Goal: Information Seeking & Learning: Compare options

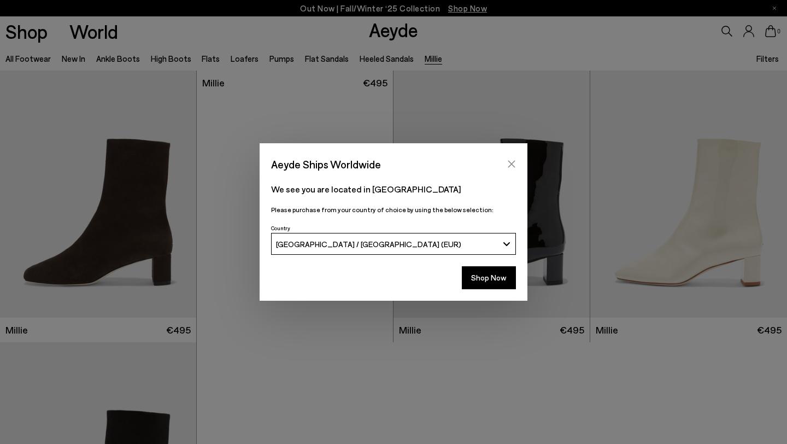
click at [515, 161] on icon "Close" at bounding box center [511, 164] width 9 height 9
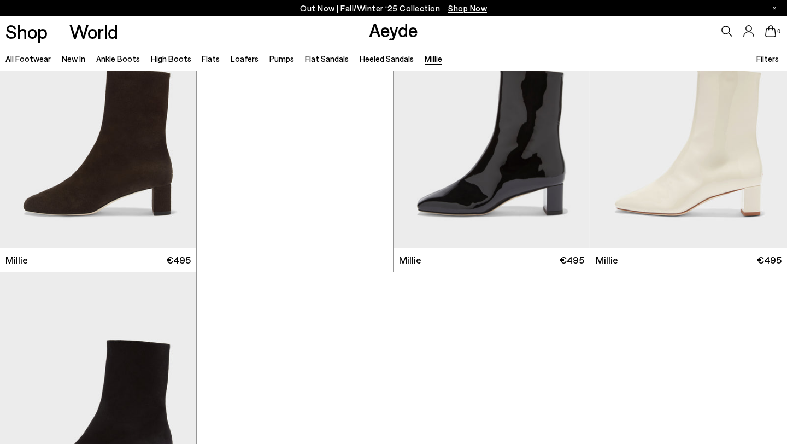
scroll to position [72, 0]
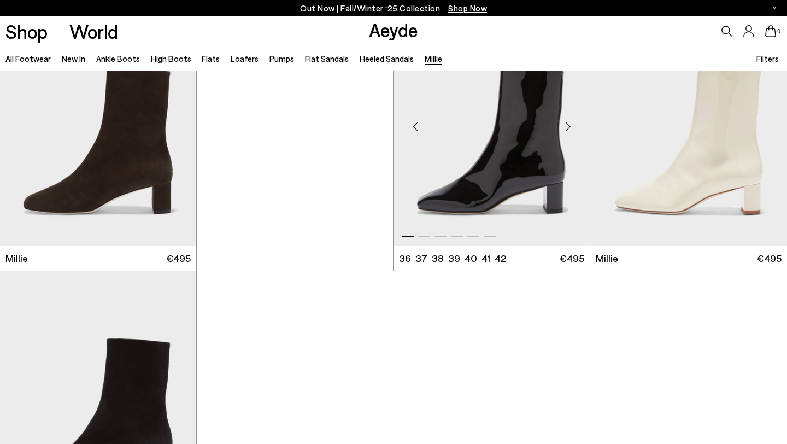
click at [532, 164] on img "1 / 6" at bounding box center [491, 122] width 196 height 246
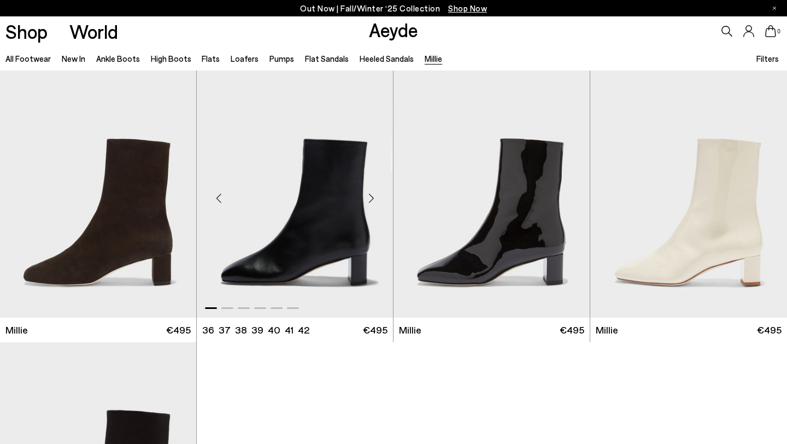
click at [289, 143] on img "1 / 6" at bounding box center [295, 193] width 196 height 246
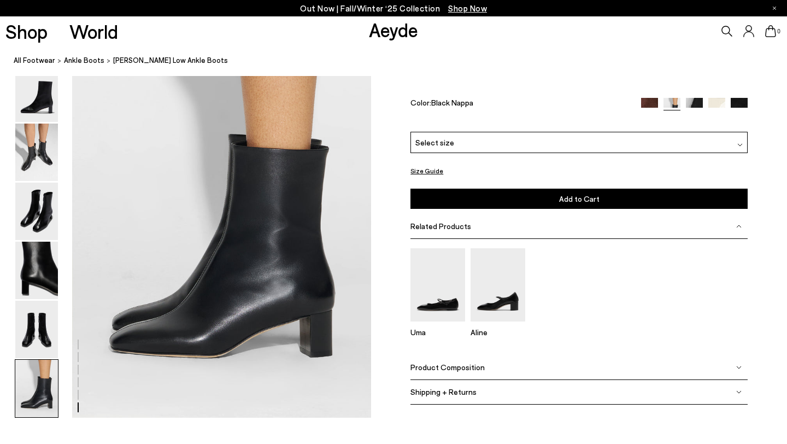
scroll to position [2039, 0]
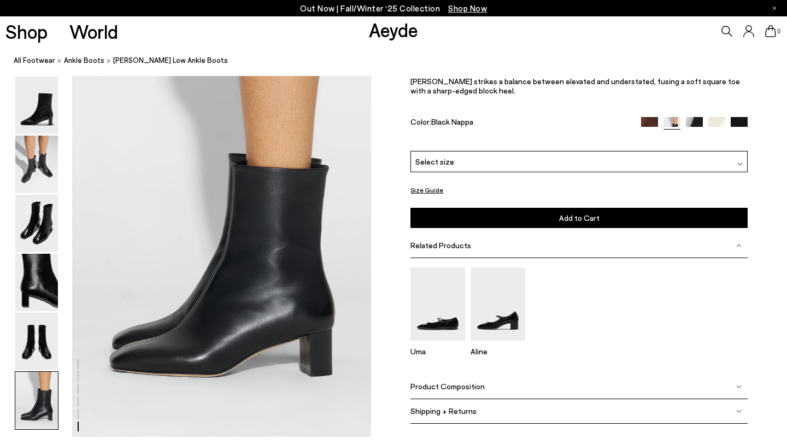
click at [708, 119] on img at bounding box center [716, 125] width 17 height 17
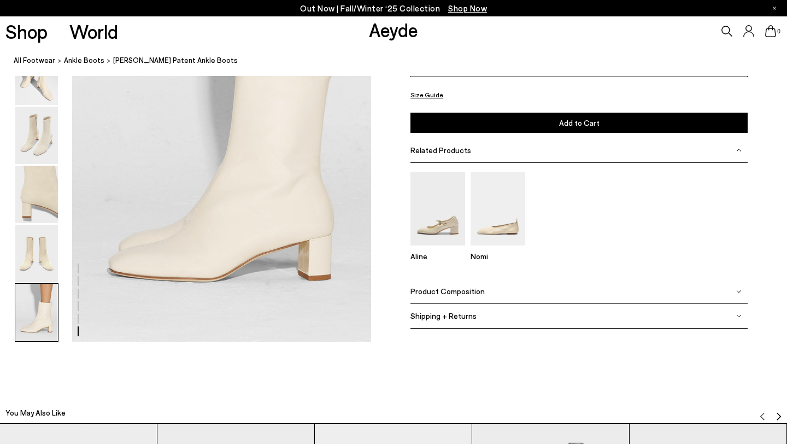
scroll to position [2082, 0]
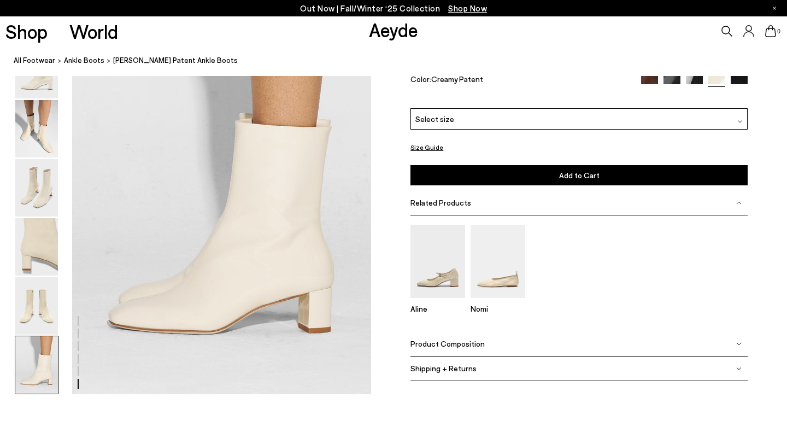
click at [699, 76] on img at bounding box center [694, 82] width 17 height 17
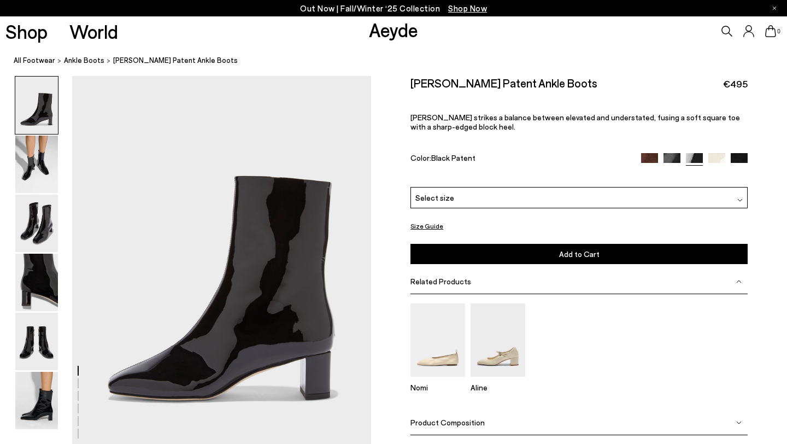
scroll to position [15, 0]
click at [717, 161] on img at bounding box center [716, 160] width 17 height 17
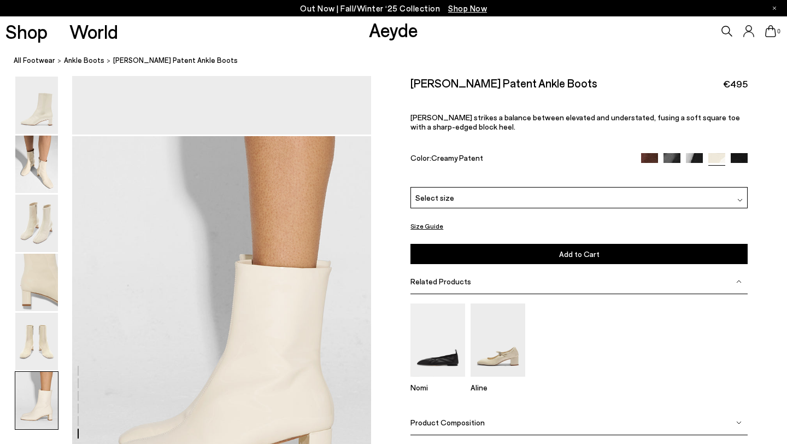
scroll to position [2017, 0]
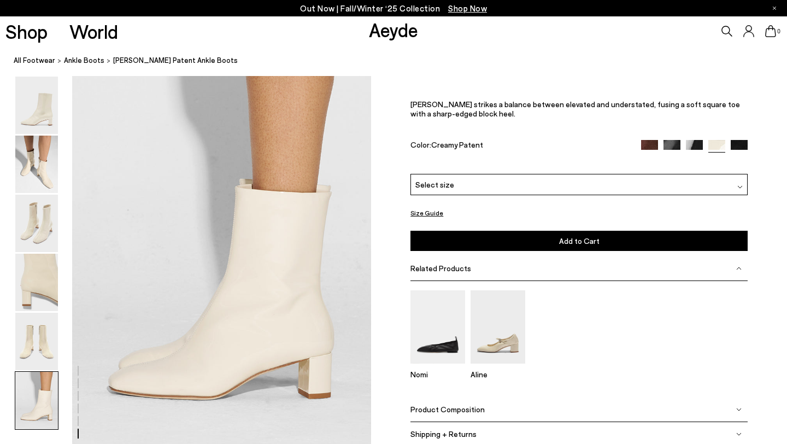
click at [722, 32] on icon at bounding box center [727, 31] width 11 height 11
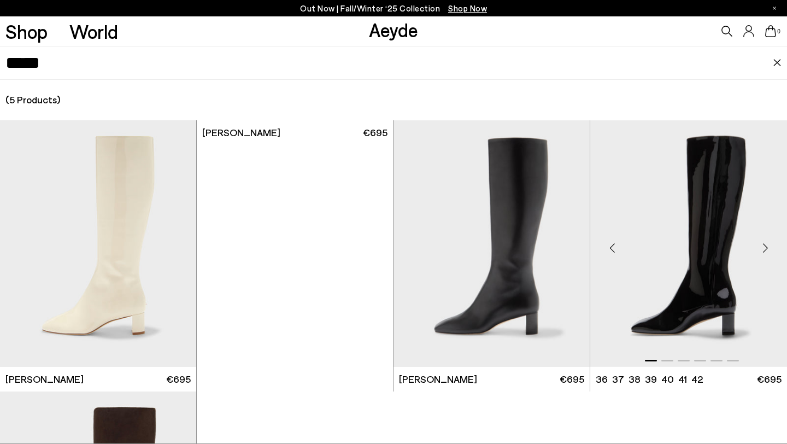
type input "*****"
click at [710, 230] on img "1 / 6" at bounding box center [688, 243] width 197 height 246
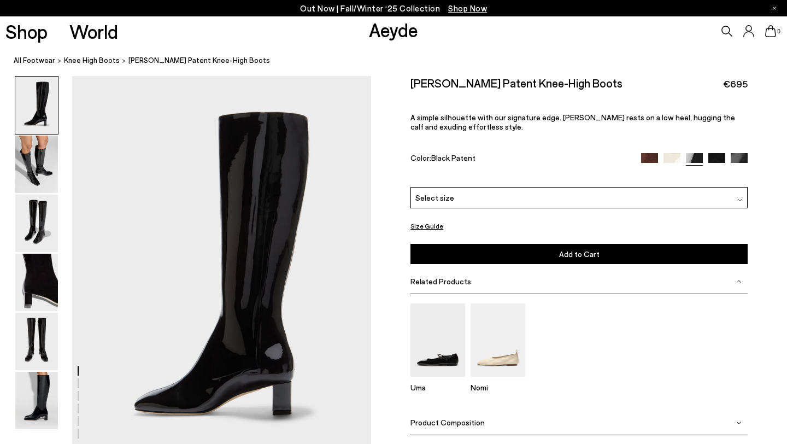
click at [715, 156] on img at bounding box center [716, 161] width 17 height 17
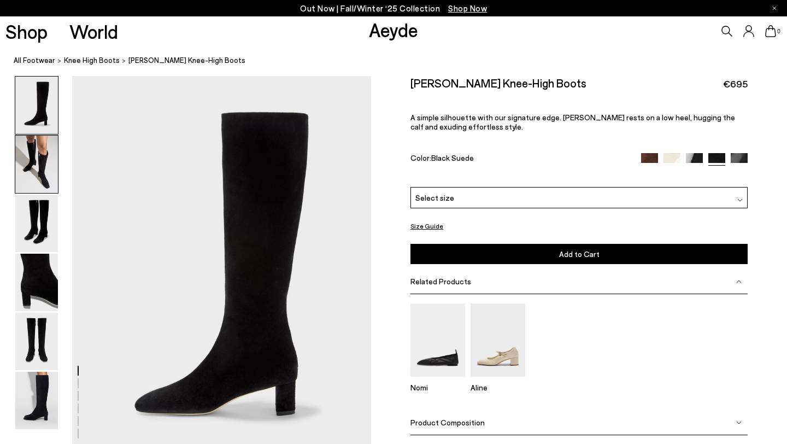
click at [48, 160] on img at bounding box center [36, 163] width 43 height 57
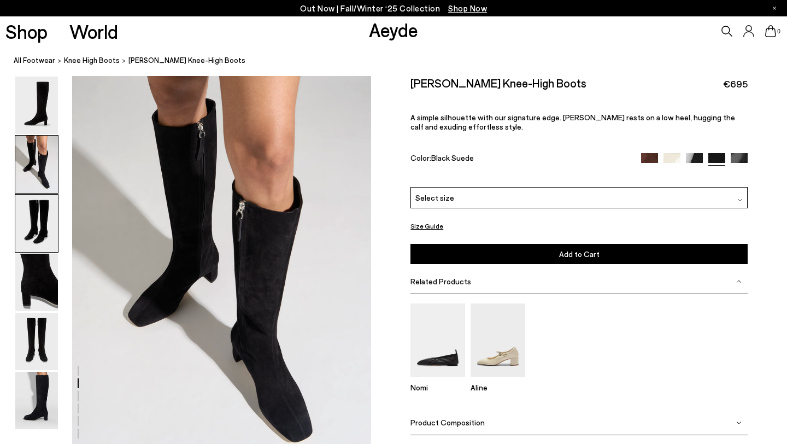
click at [49, 209] on img at bounding box center [36, 222] width 43 height 57
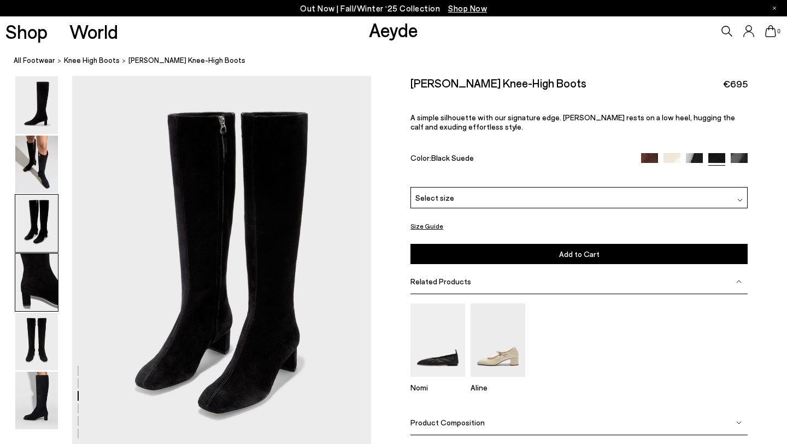
click at [48, 260] on img at bounding box center [36, 282] width 43 height 57
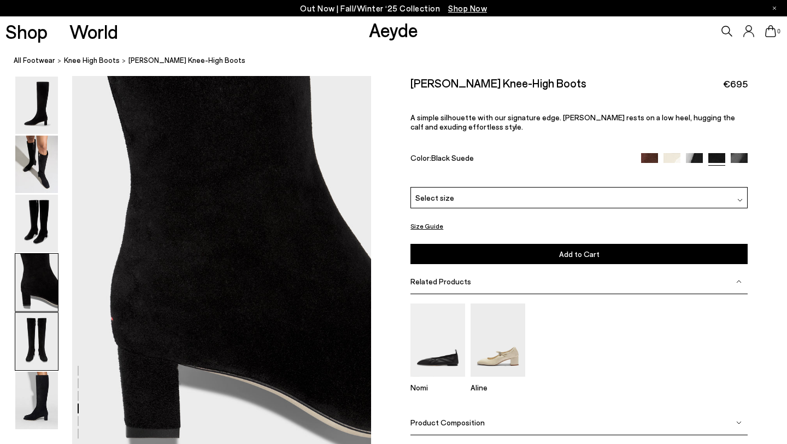
click at [48, 329] on img at bounding box center [36, 341] width 43 height 57
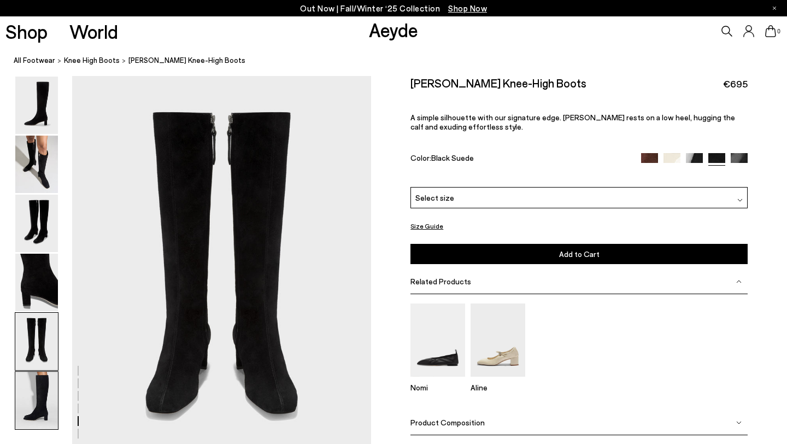
click at [49, 400] on img at bounding box center [36, 400] width 43 height 57
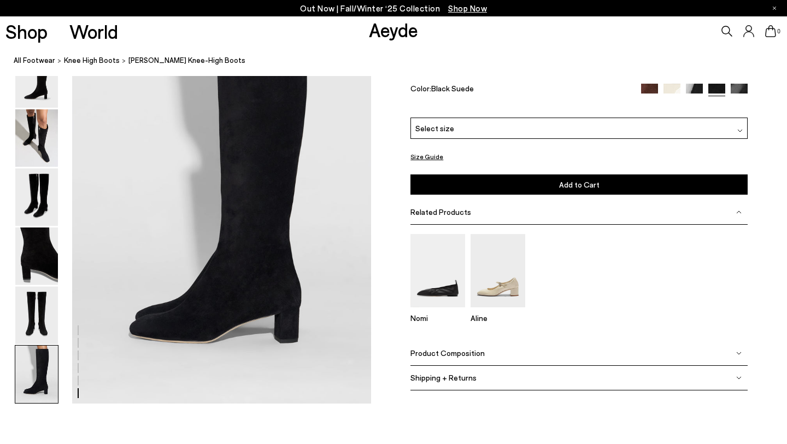
scroll to position [2077, 0]
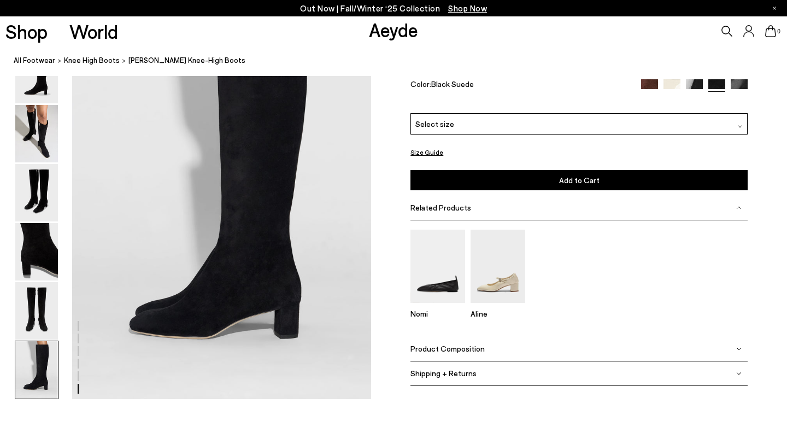
click at [736, 83] on img at bounding box center [738, 87] width 17 height 17
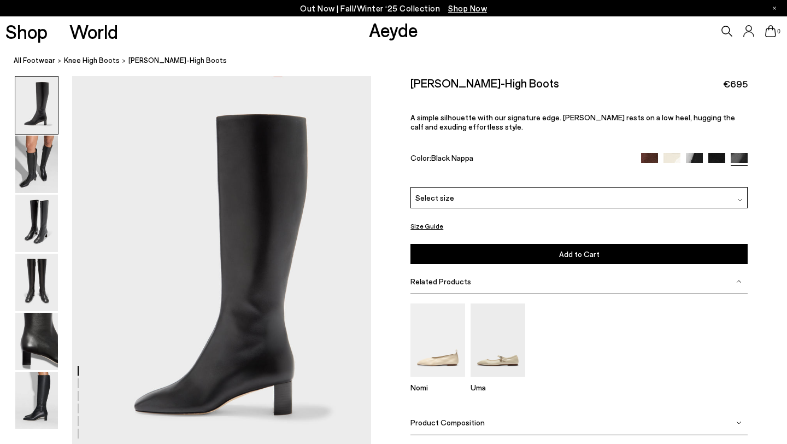
click at [701, 95] on div "[PERSON_NAME]-High Boots €695 A simple silhouette with our signature edge. [PER…" at bounding box center [578, 131] width 337 height 111
click at [678, 151] on div "[PERSON_NAME]-High Boots €695 A simple silhouette with our signature edge. [PER…" at bounding box center [578, 131] width 337 height 111
click at [673, 156] on img at bounding box center [671, 161] width 17 height 17
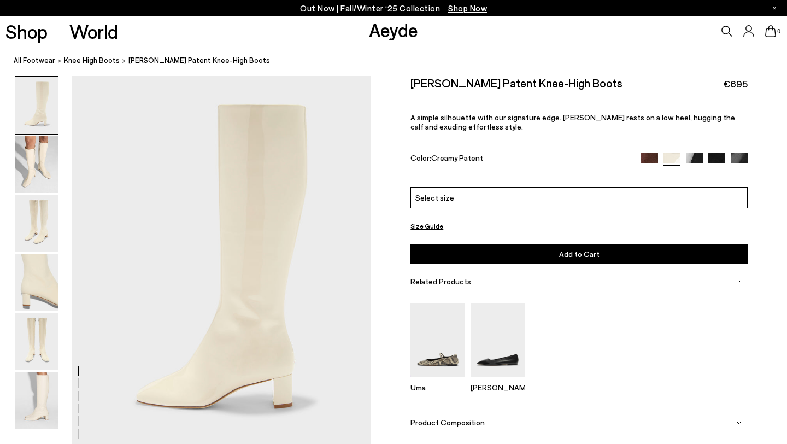
scroll to position [7, 0]
click at [726, 32] on icon at bounding box center [726, 31] width 11 height 11
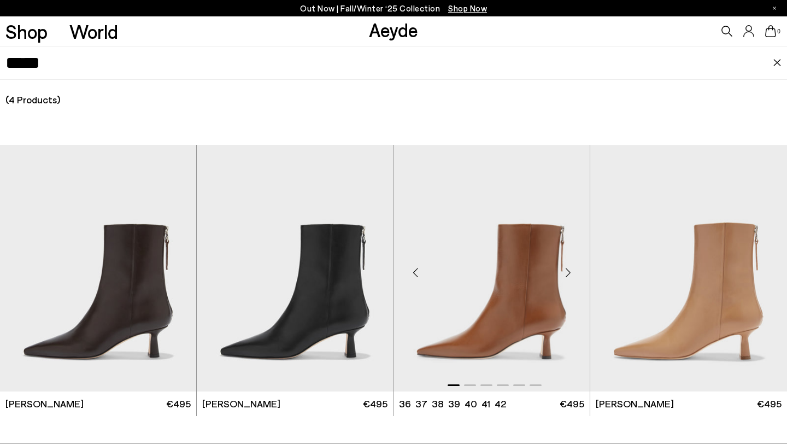
type input "*****"
click at [544, 232] on img "1 / 6" at bounding box center [491, 268] width 196 height 246
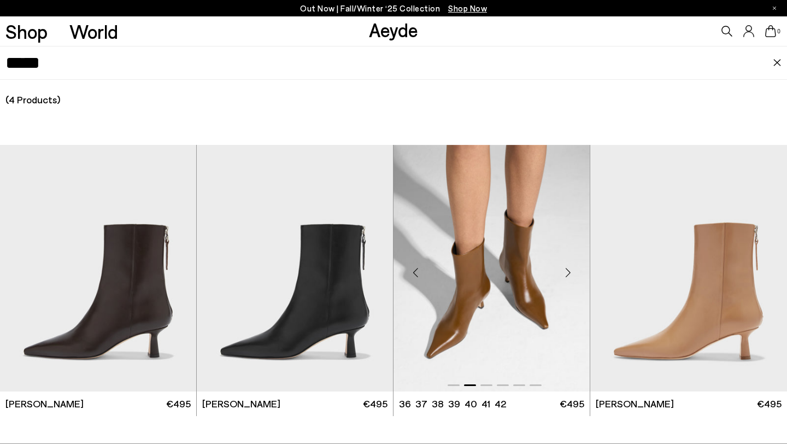
click at [489, 304] on img "2 / 6" at bounding box center [491, 268] width 196 height 246
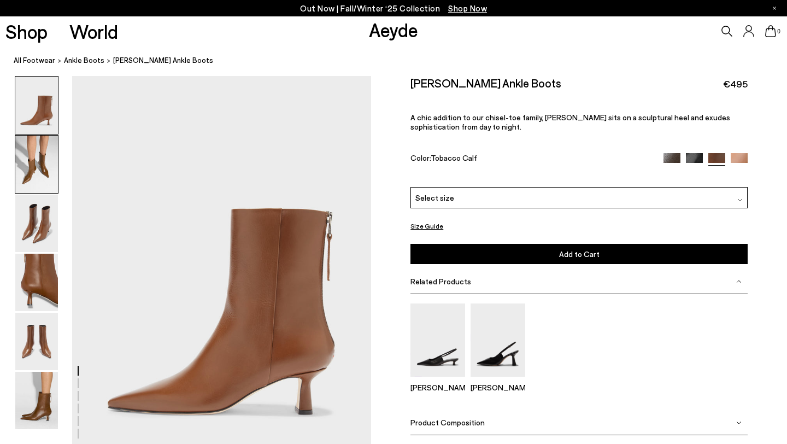
click at [42, 148] on img at bounding box center [36, 163] width 43 height 57
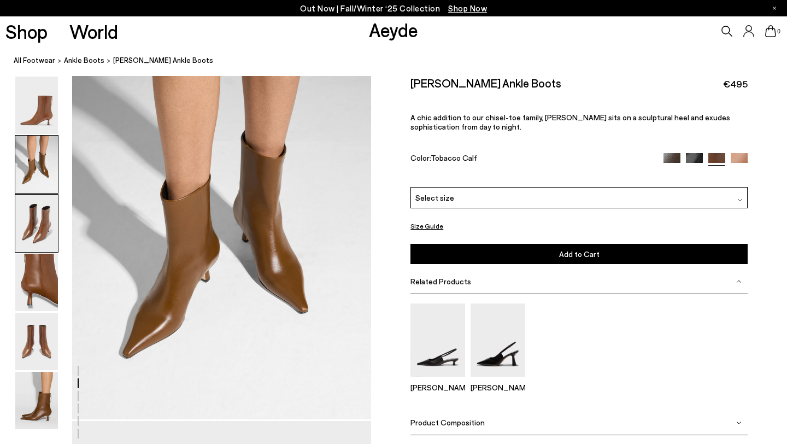
scroll to position [455, 0]
click at [38, 401] on img at bounding box center [36, 400] width 43 height 57
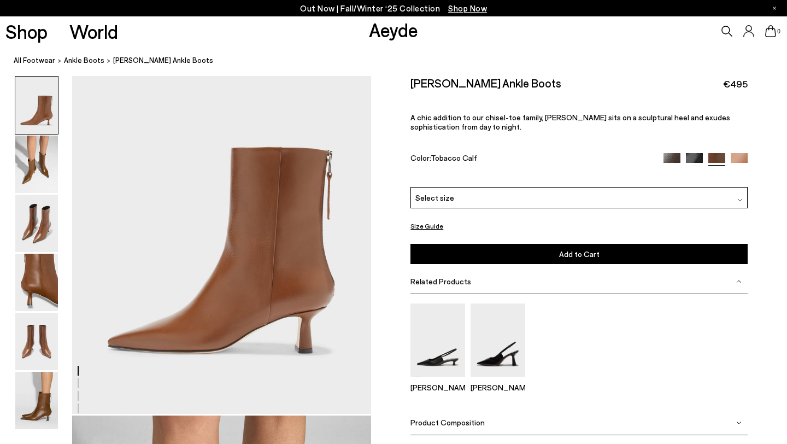
scroll to position [40, 0]
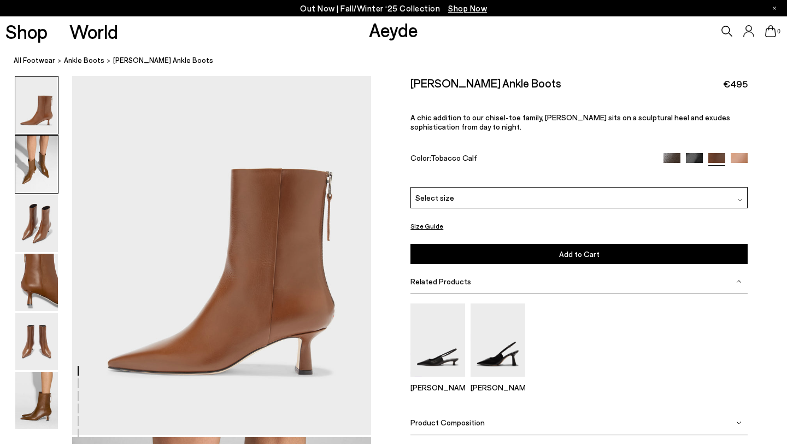
click at [39, 164] on img at bounding box center [36, 163] width 43 height 57
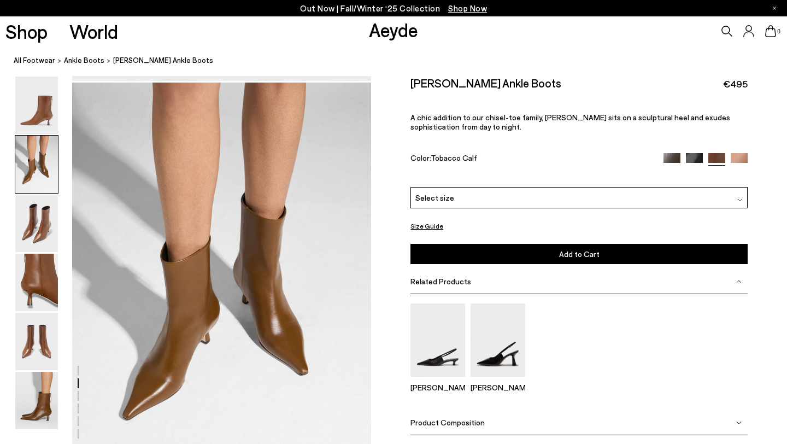
scroll to position [402, 0]
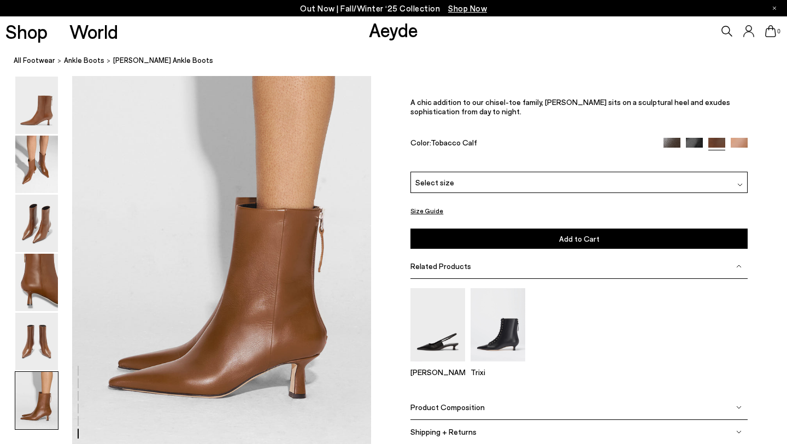
scroll to position [2007, 0]
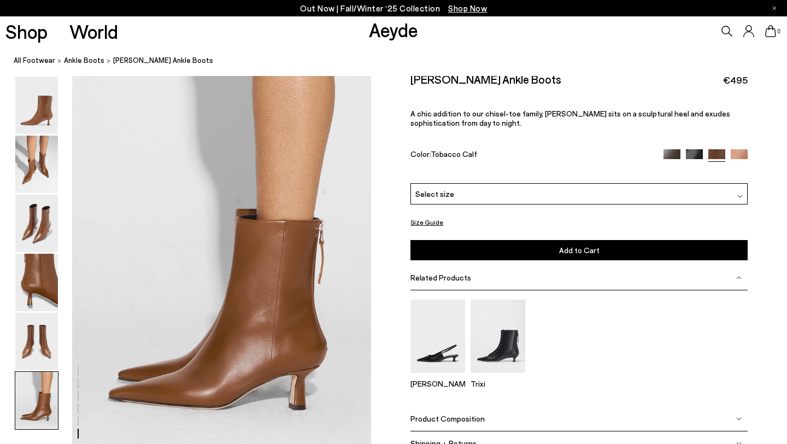
click at [738, 149] on img at bounding box center [738, 157] width 17 height 17
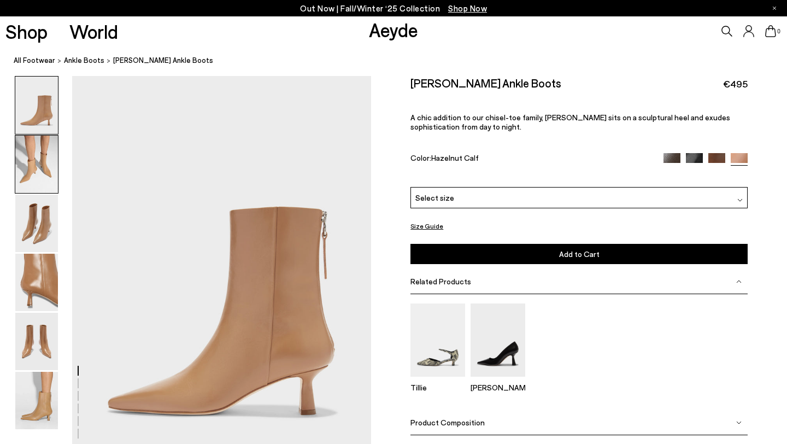
click at [45, 167] on img at bounding box center [36, 163] width 43 height 57
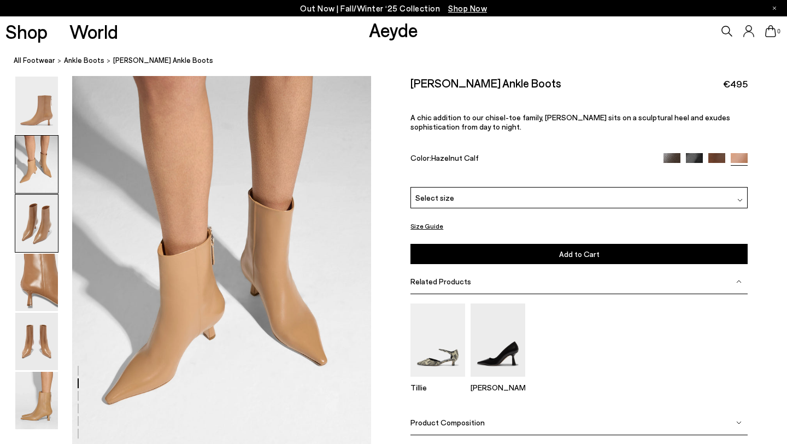
click at [30, 218] on img at bounding box center [36, 222] width 43 height 57
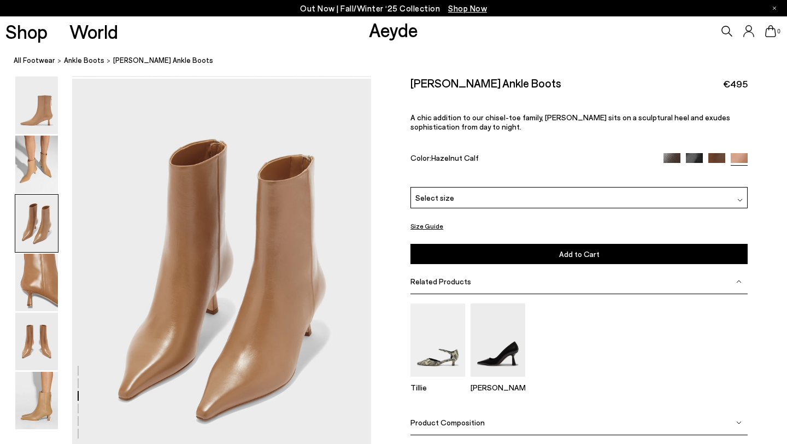
scroll to position [801, 0]
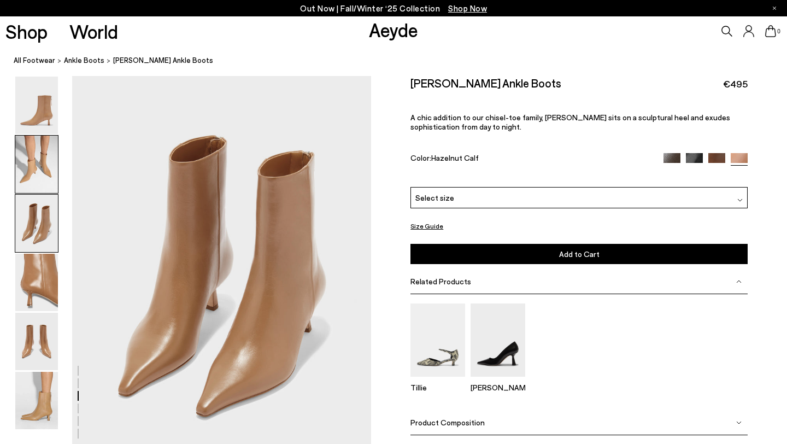
click at [39, 172] on img at bounding box center [36, 163] width 43 height 57
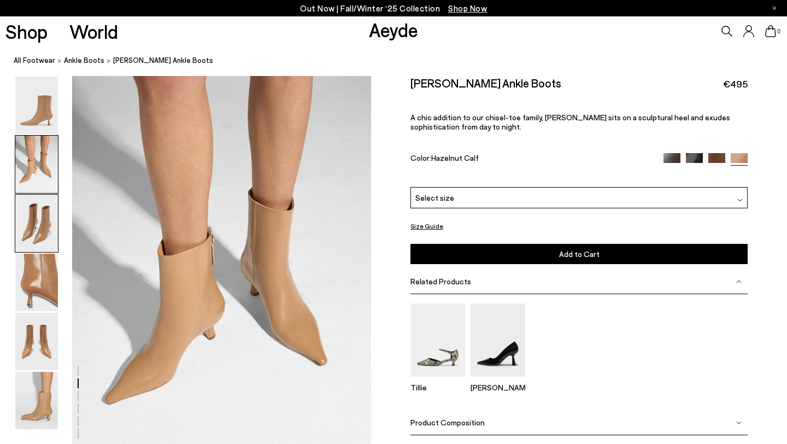
click at [36, 220] on img at bounding box center [36, 222] width 43 height 57
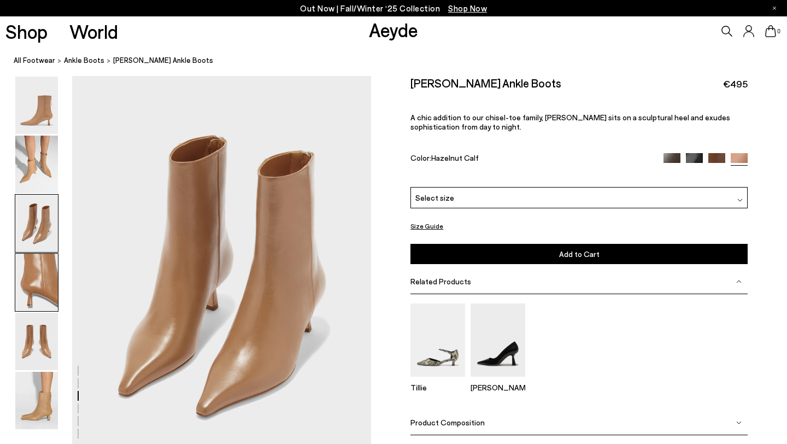
click at [34, 298] on img at bounding box center [36, 282] width 43 height 57
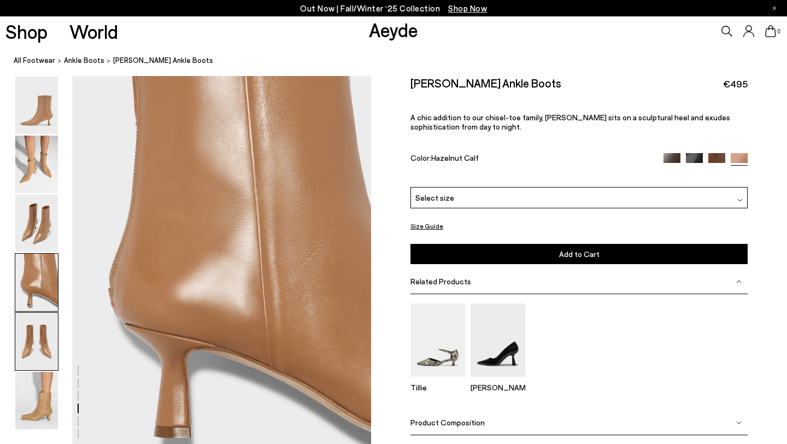
click at [36, 334] on img at bounding box center [36, 341] width 43 height 57
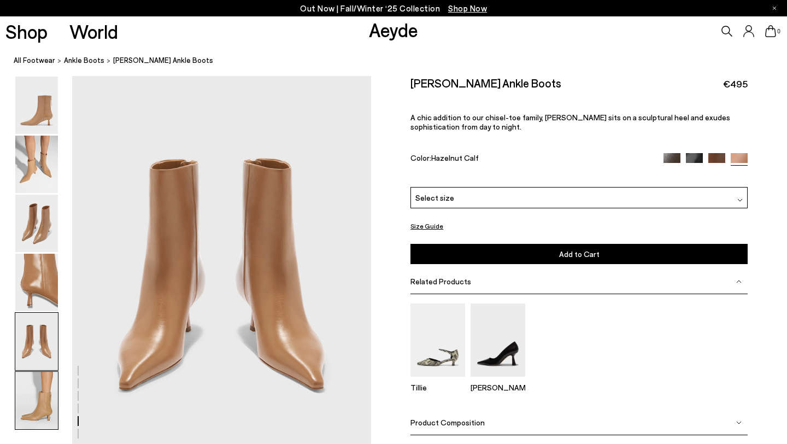
click at [39, 395] on img at bounding box center [36, 400] width 43 height 57
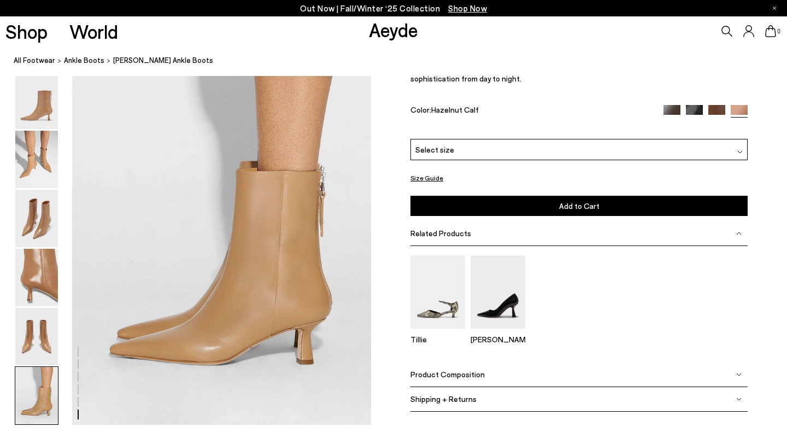
scroll to position [2050, 0]
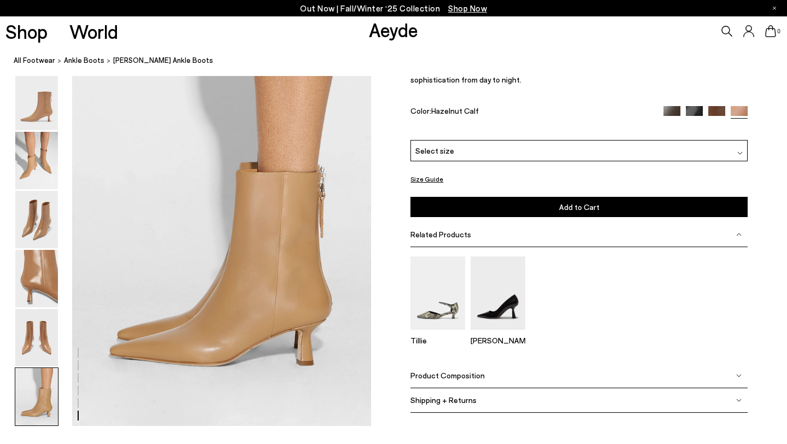
click at [675, 29] on div "0" at bounding box center [655, 31] width 262 height 30
click at [682, 70] on nav "All Footwear ankle boots Rowan Chiseled Ankle Boots" at bounding box center [400, 61] width 773 height 30
click at [51, 103] on img at bounding box center [36, 101] width 43 height 57
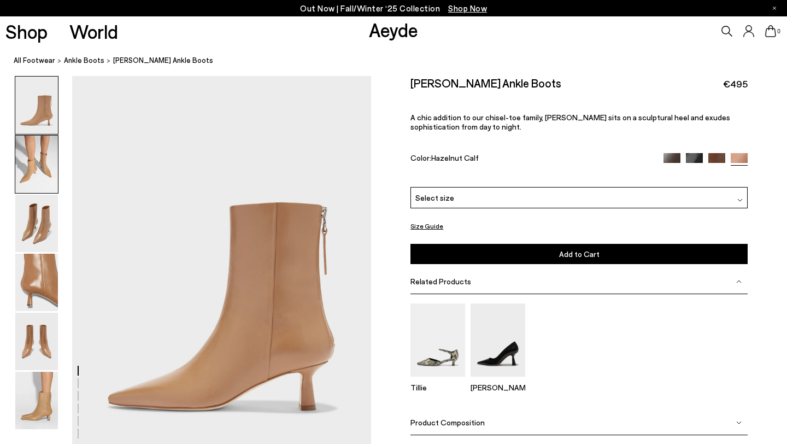
scroll to position [0, 0]
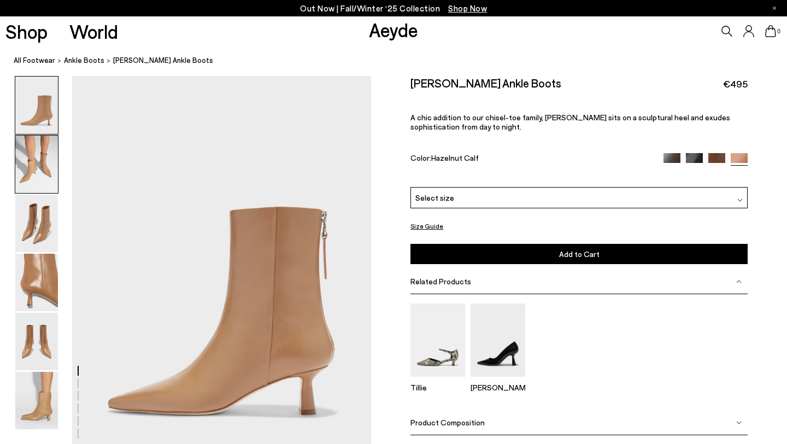
click at [40, 154] on img at bounding box center [36, 163] width 43 height 57
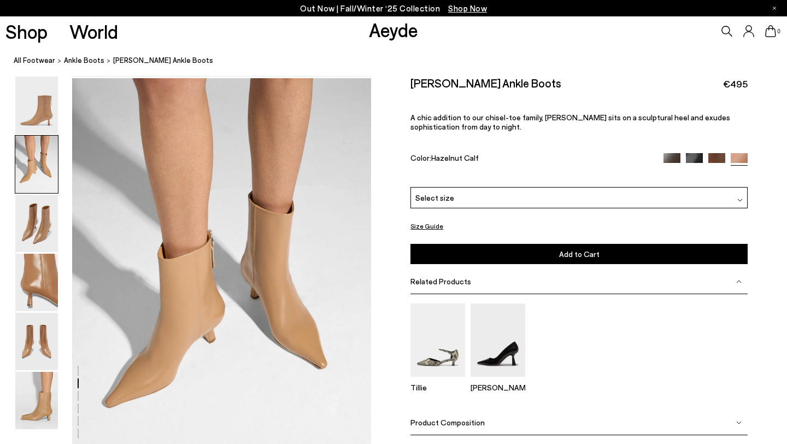
scroll to position [402, 0]
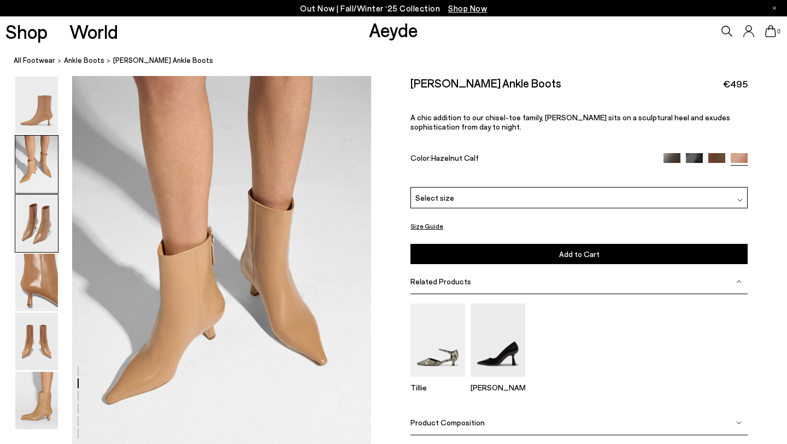
click at [42, 221] on img at bounding box center [36, 222] width 43 height 57
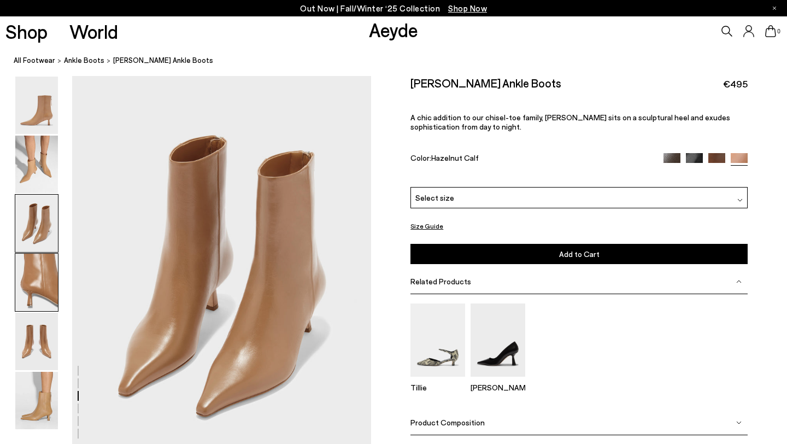
click at [37, 270] on img at bounding box center [36, 282] width 43 height 57
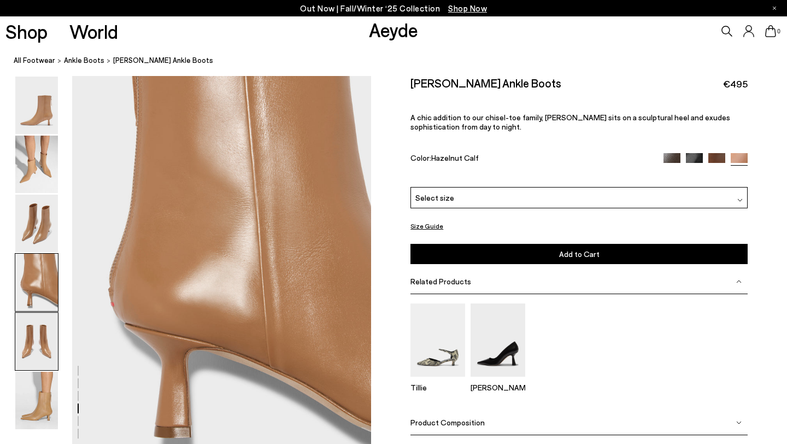
click at [43, 331] on img at bounding box center [36, 341] width 43 height 57
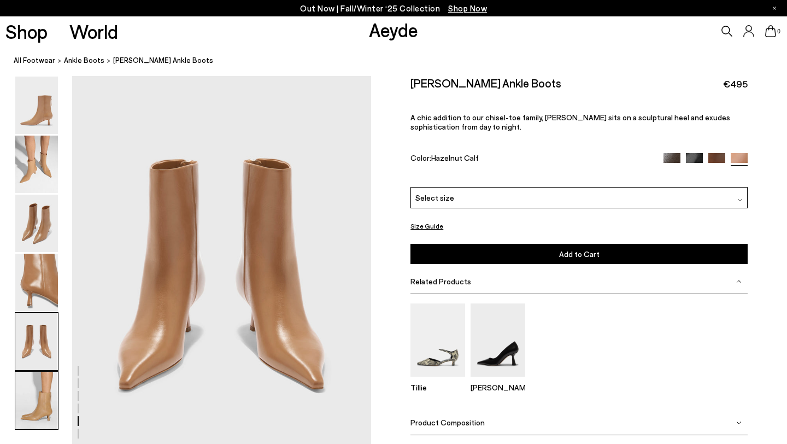
click at [43, 386] on img at bounding box center [36, 400] width 43 height 57
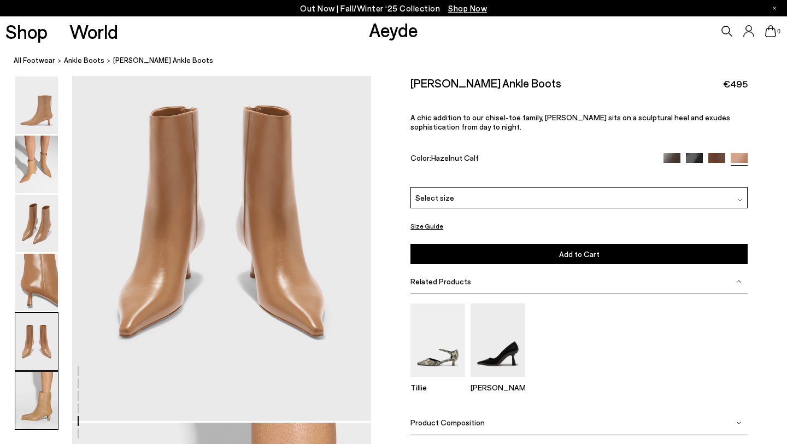
scroll to position [1644, 0]
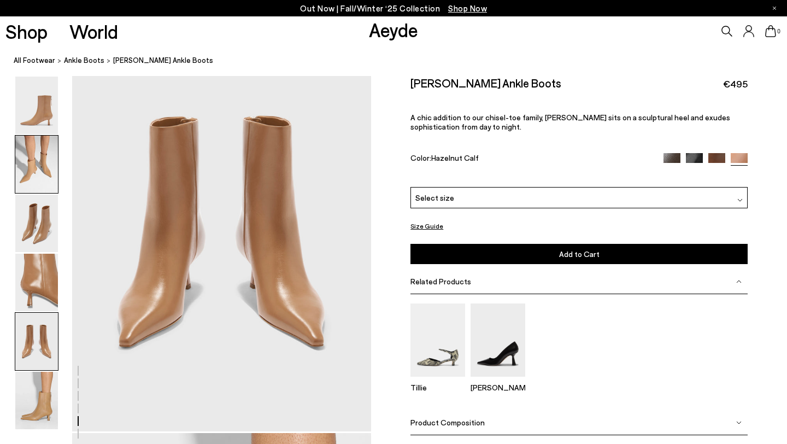
click at [53, 166] on img at bounding box center [36, 163] width 43 height 57
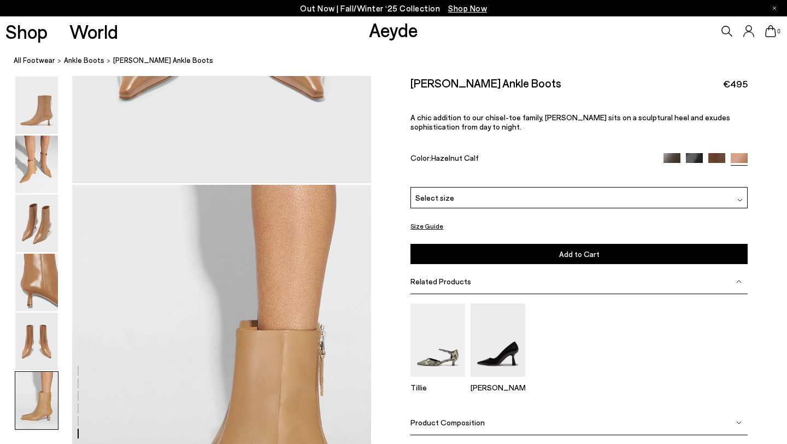
scroll to position [2033, 0]
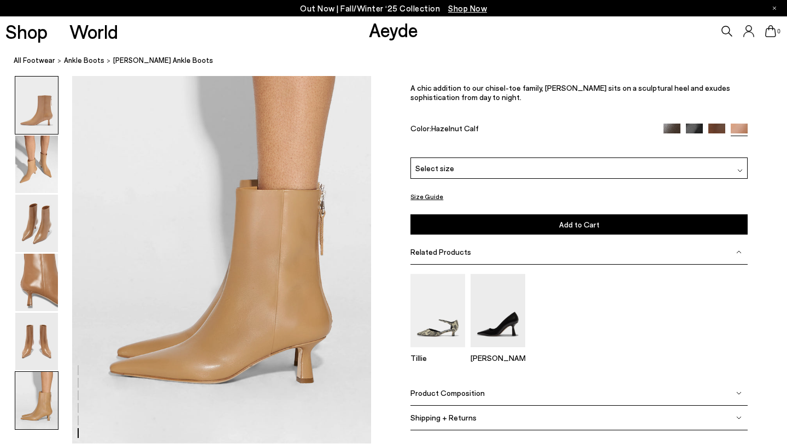
click at [53, 110] on img at bounding box center [36, 104] width 43 height 57
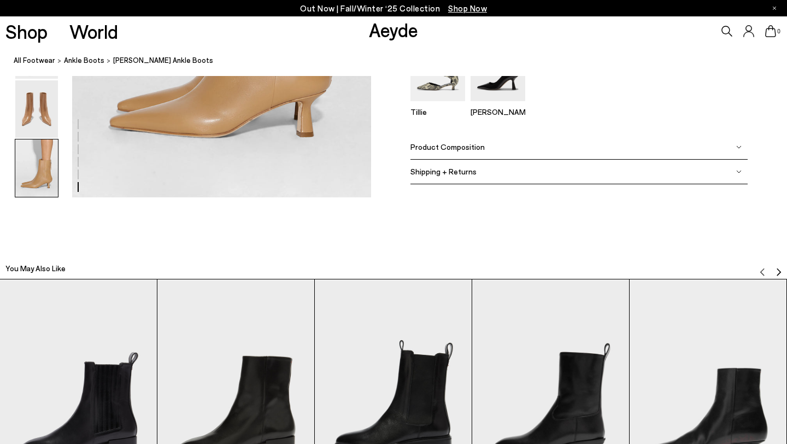
scroll to position [2330, 0]
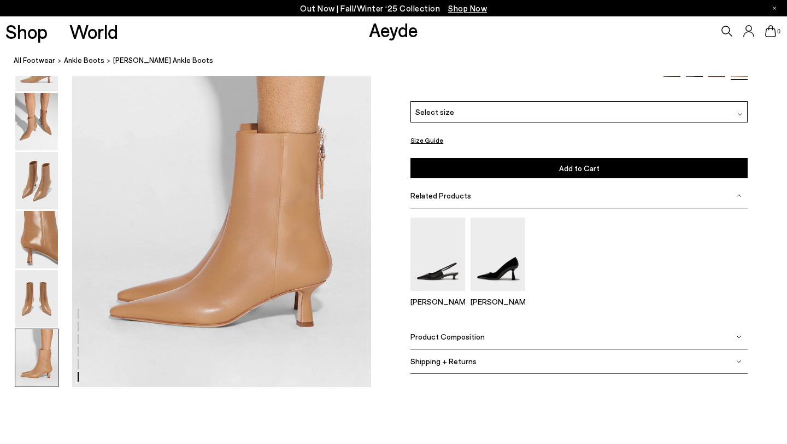
scroll to position [2079, 0]
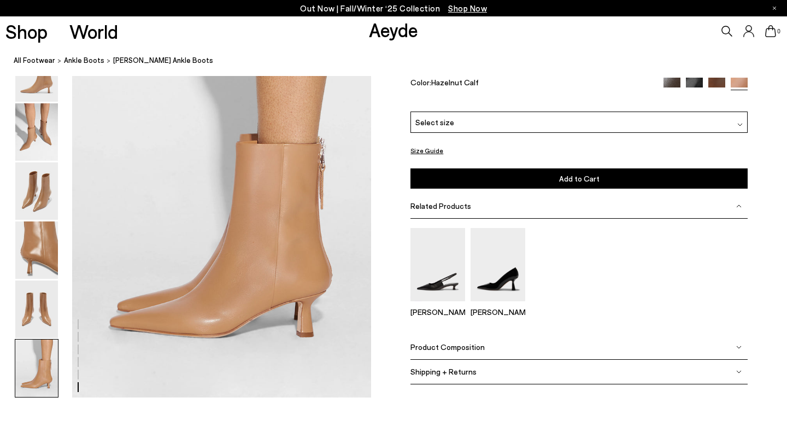
click at [723, 32] on icon at bounding box center [726, 31] width 11 height 11
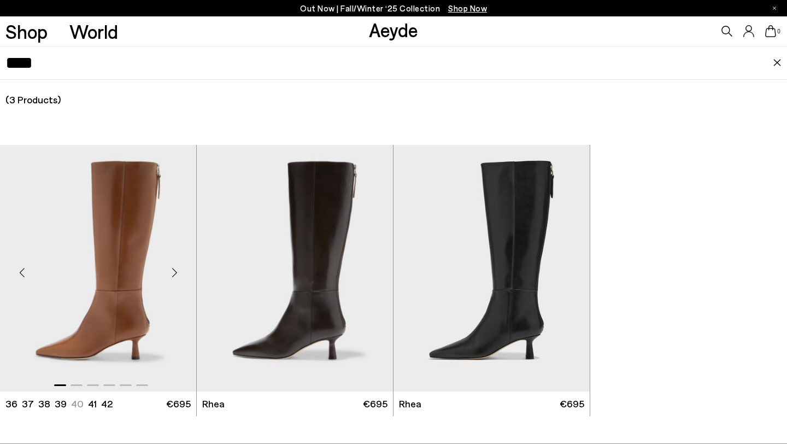
type input "****"
click at [148, 254] on img "1 / 6" at bounding box center [98, 268] width 196 height 246
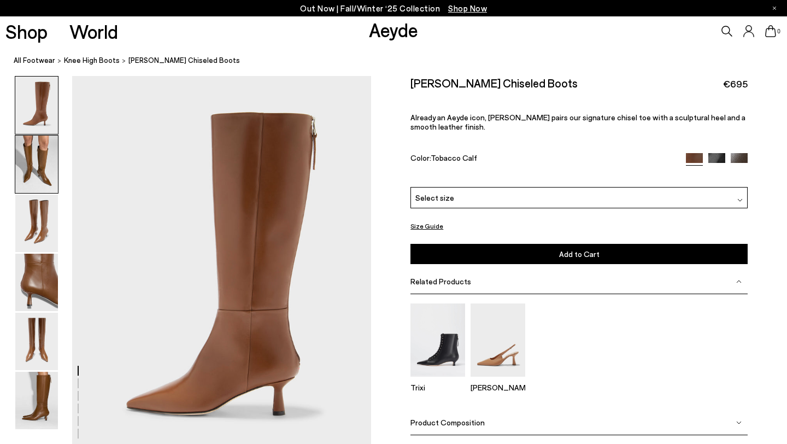
click at [44, 186] on img at bounding box center [36, 163] width 43 height 57
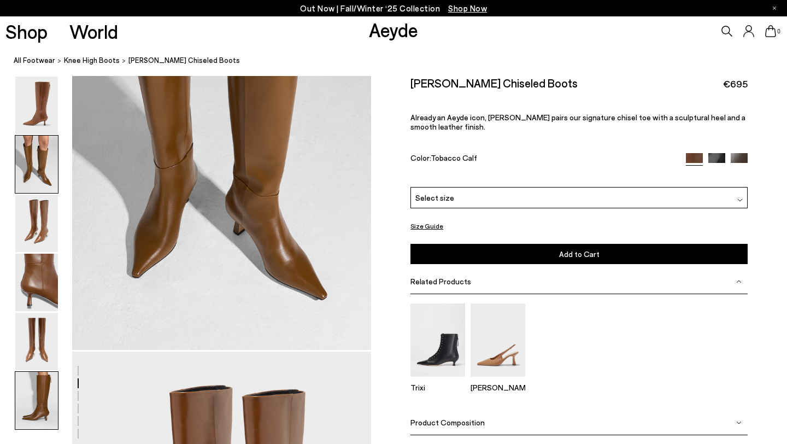
click at [38, 389] on img at bounding box center [36, 400] width 43 height 57
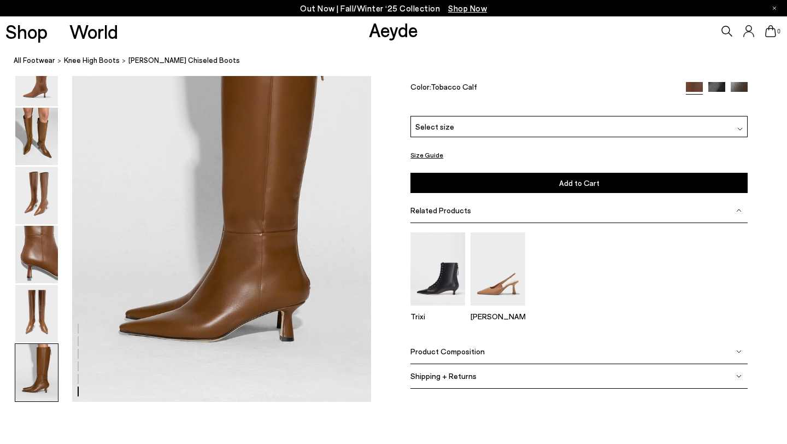
scroll to position [2077, 0]
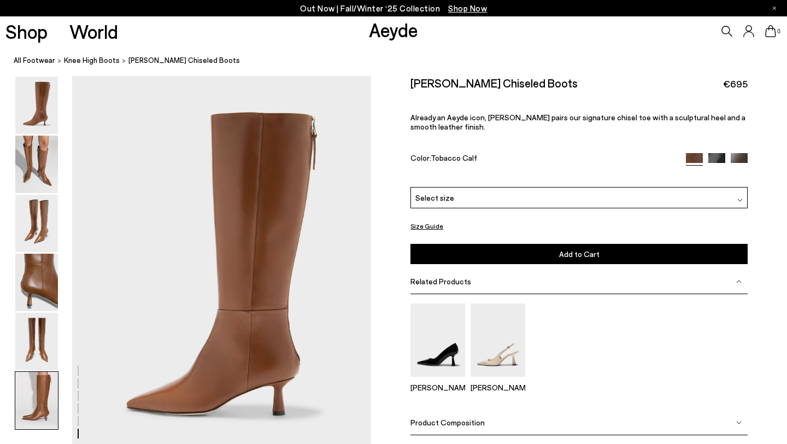
scroll to position [1280, 0]
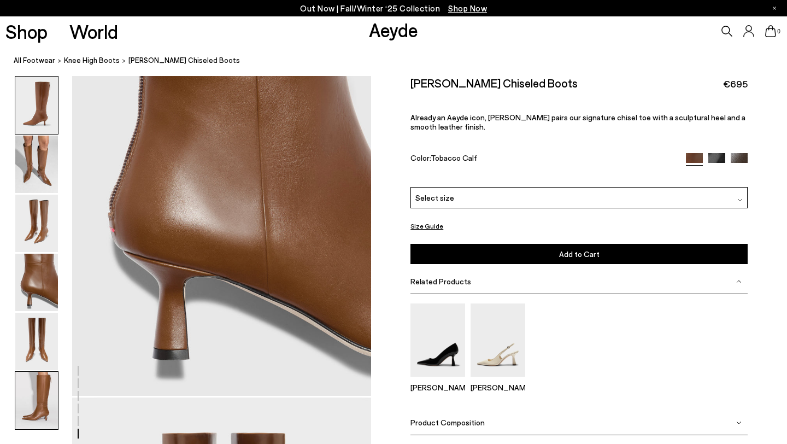
click at [38, 115] on img at bounding box center [36, 104] width 43 height 57
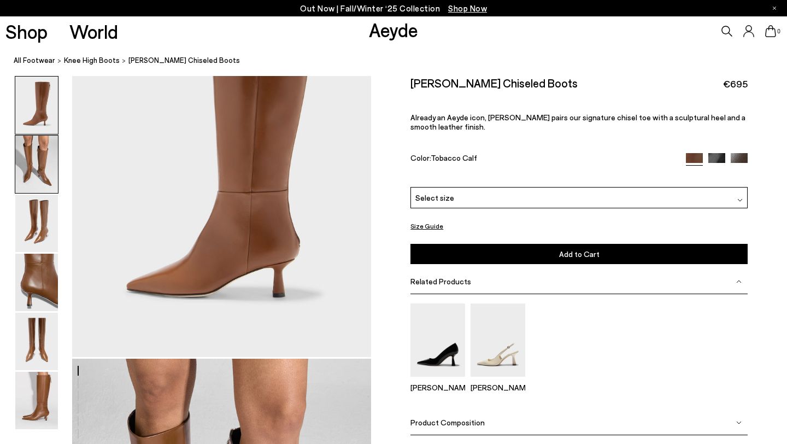
click at [37, 152] on img at bounding box center [36, 163] width 43 height 57
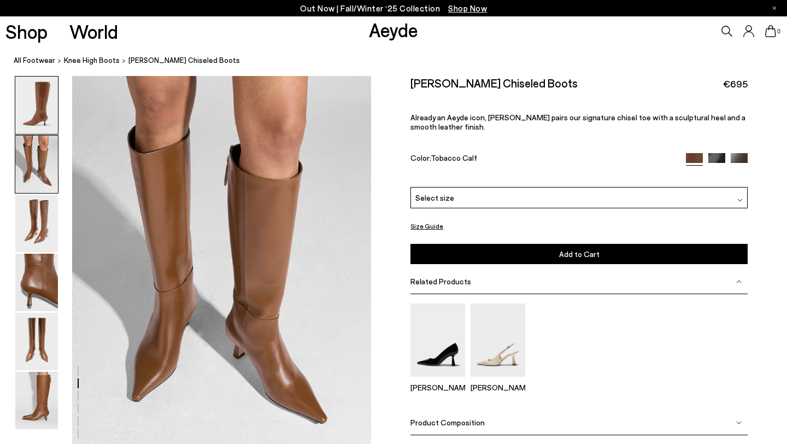
click at [42, 114] on img at bounding box center [36, 104] width 43 height 57
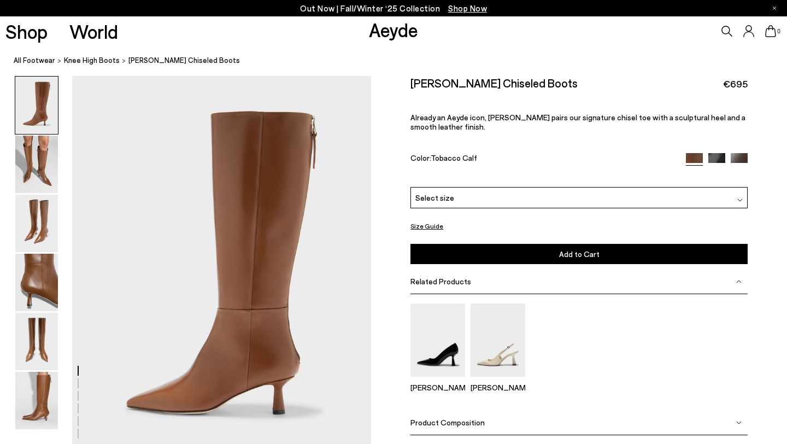
scroll to position [0, 0]
click at [727, 29] on icon at bounding box center [726, 31] width 11 height 11
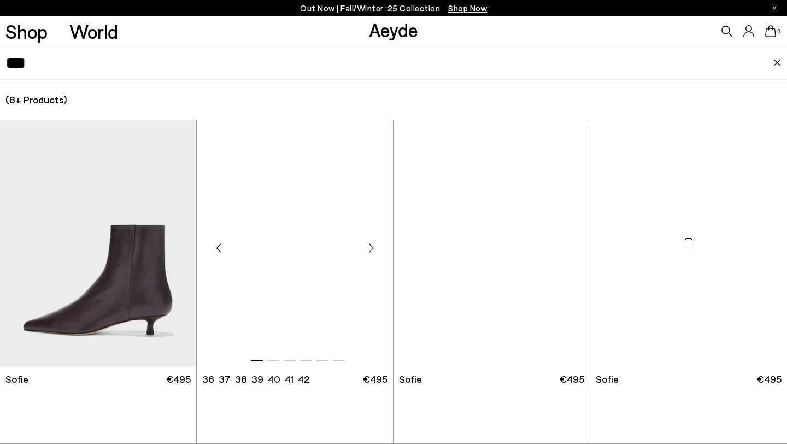
type input "***"
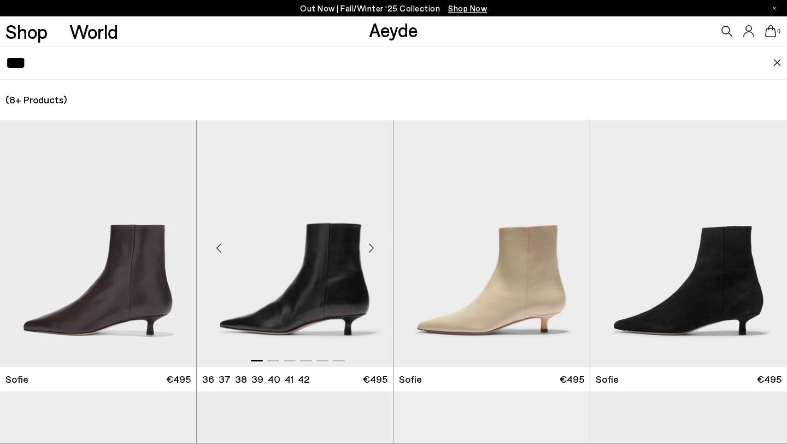
click at [294, 236] on img "1 / 6" at bounding box center [295, 243] width 196 height 246
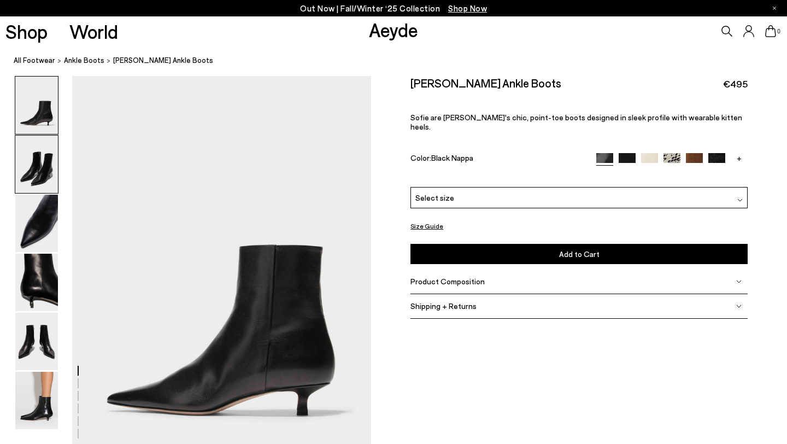
click at [52, 163] on img at bounding box center [36, 163] width 43 height 57
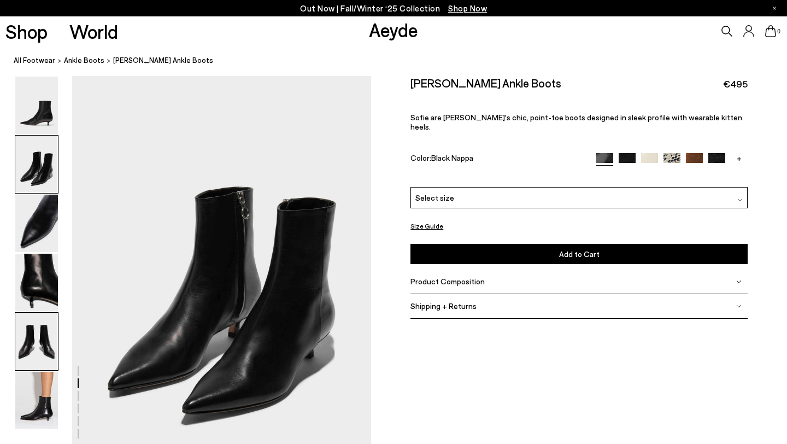
click at [45, 331] on img at bounding box center [36, 341] width 43 height 57
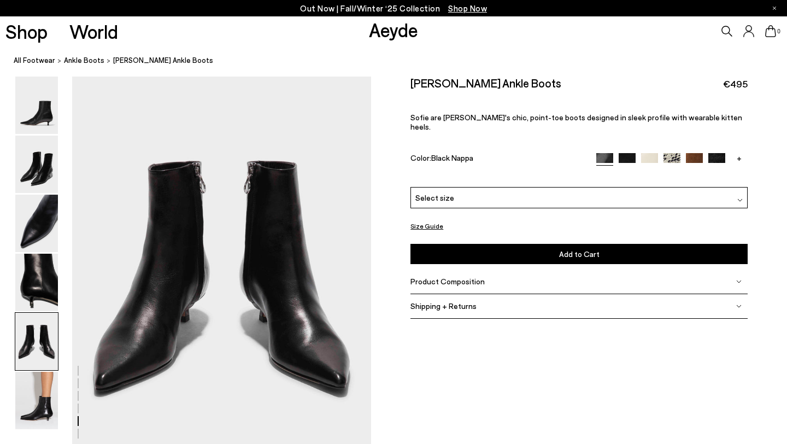
scroll to position [1602, 0]
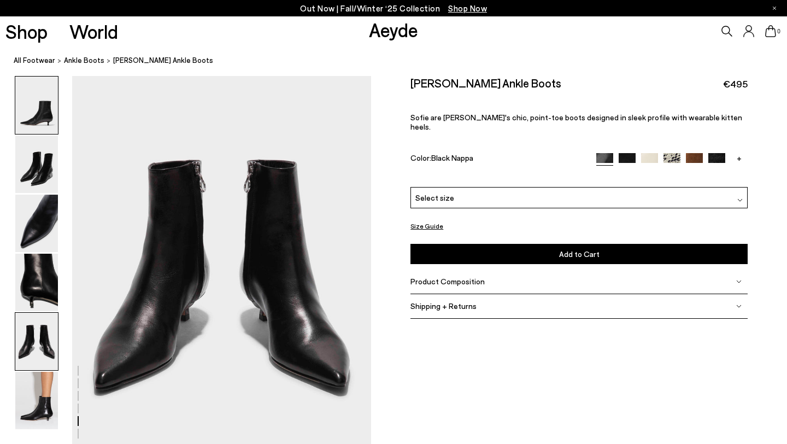
click at [54, 127] on img at bounding box center [36, 104] width 43 height 57
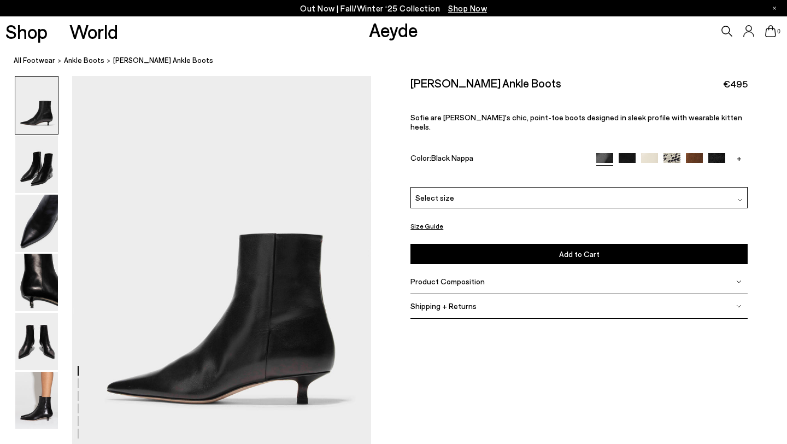
scroll to position [0, 0]
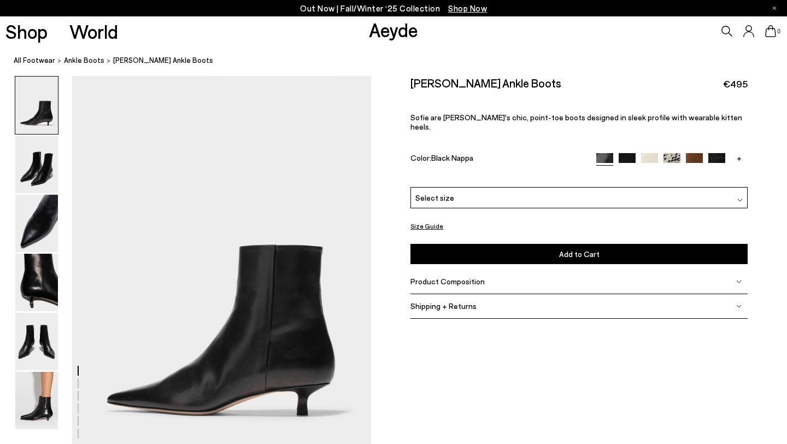
click at [48, 107] on img at bounding box center [36, 104] width 43 height 57
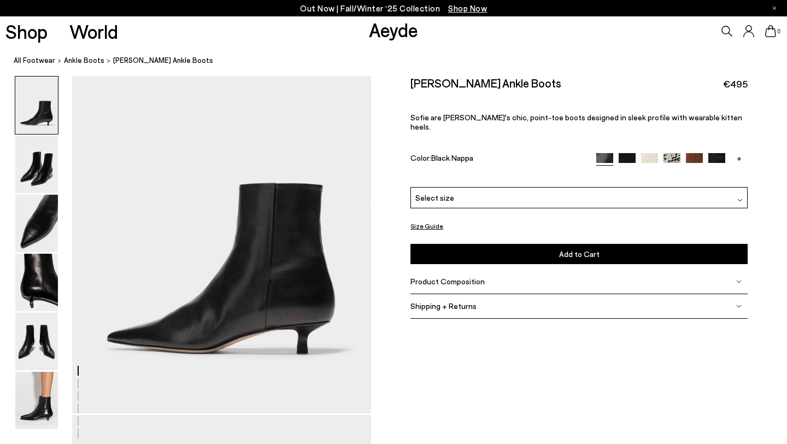
scroll to position [61, 0]
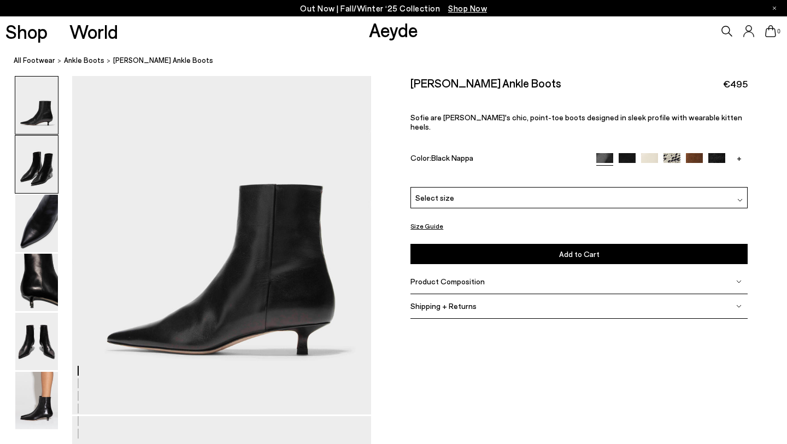
click at [55, 170] on img at bounding box center [36, 163] width 43 height 57
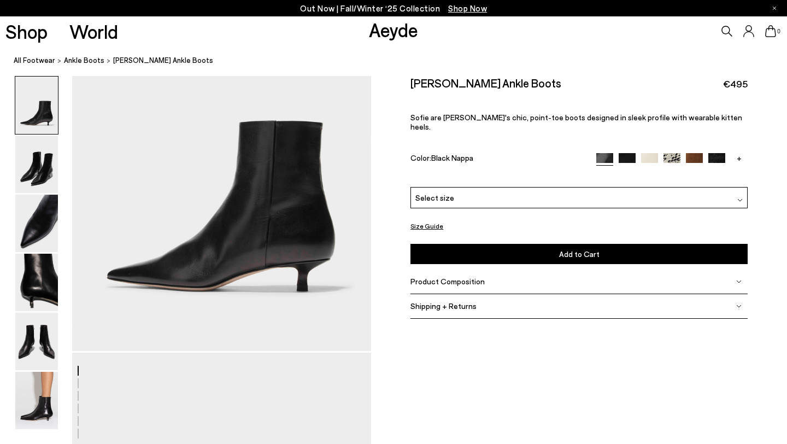
scroll to position [123, 0]
click at [669, 152] on img at bounding box center [671, 160] width 17 height 17
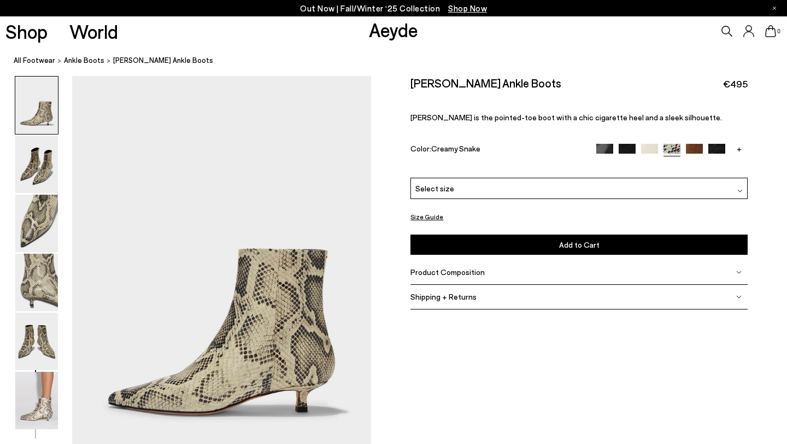
click at [692, 147] on img at bounding box center [694, 152] width 17 height 17
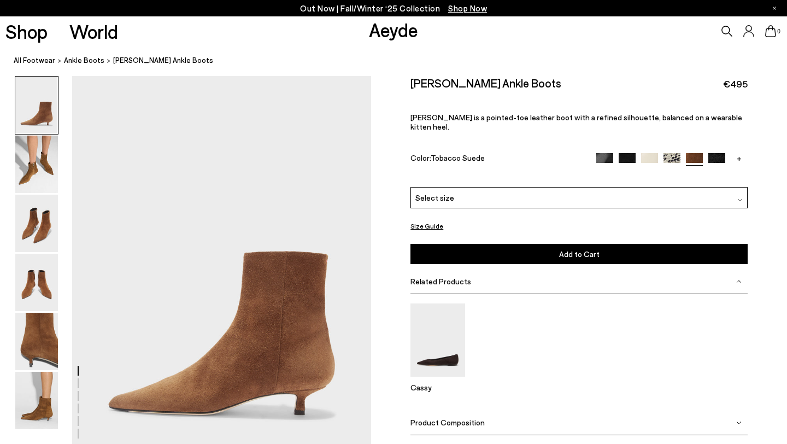
click at [625, 153] on img at bounding box center [626, 161] width 17 height 17
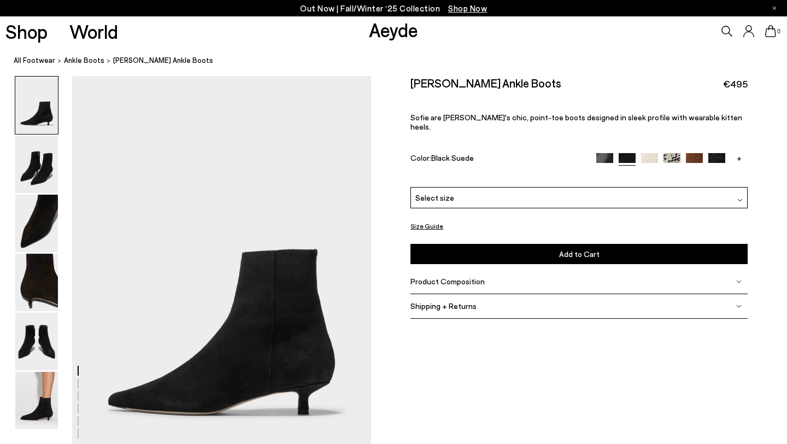
click at [718, 153] on img at bounding box center [716, 161] width 17 height 17
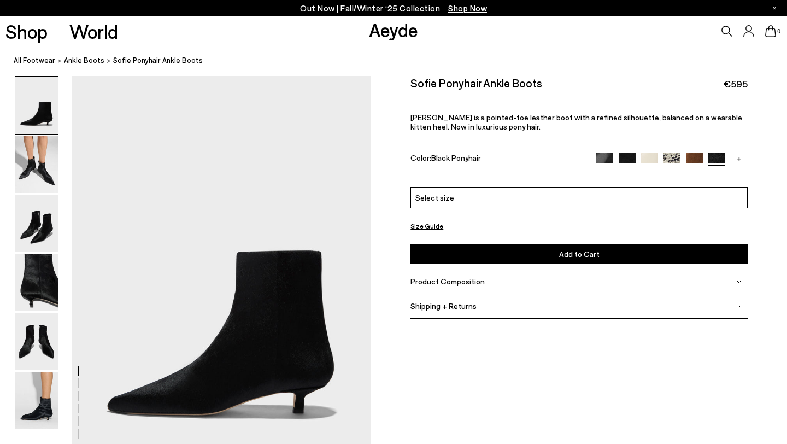
click at [607, 156] on img at bounding box center [604, 161] width 17 height 17
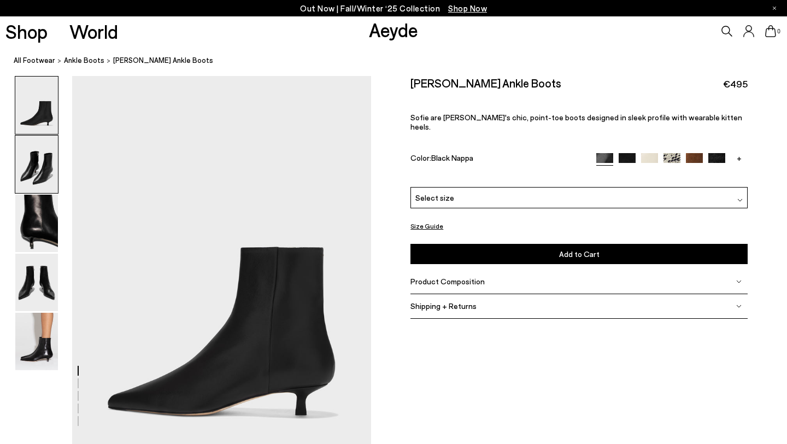
click at [39, 160] on img at bounding box center [36, 163] width 43 height 57
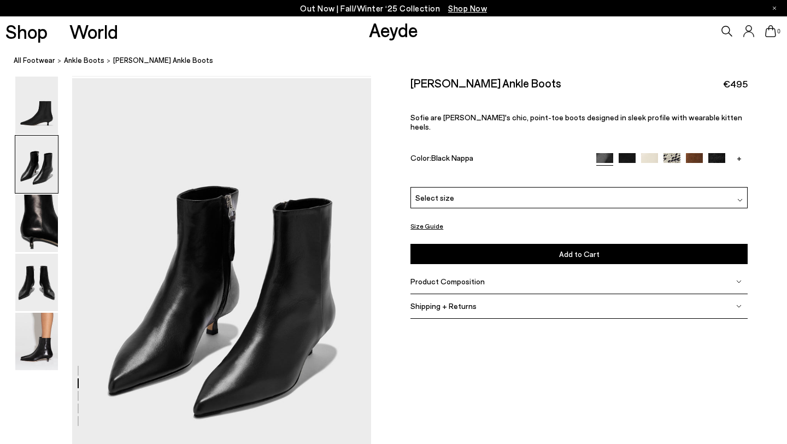
scroll to position [402, 0]
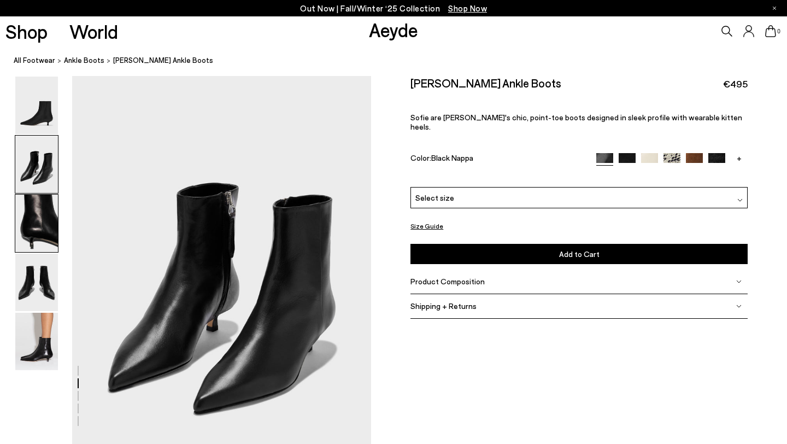
click at [39, 214] on img at bounding box center [36, 222] width 43 height 57
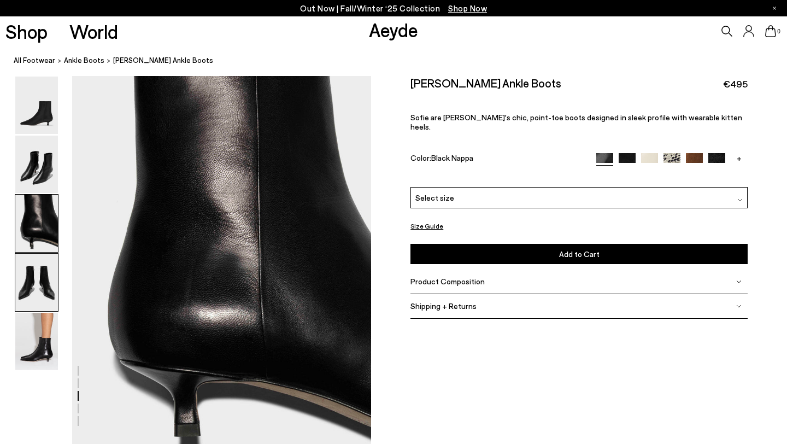
click at [39, 255] on img at bounding box center [36, 282] width 43 height 57
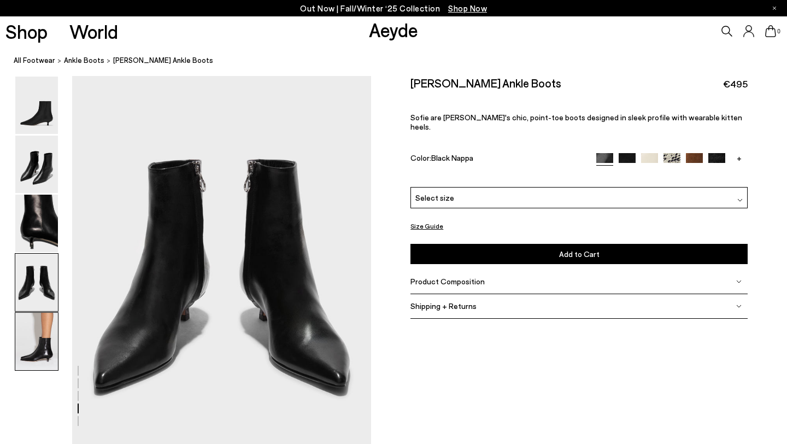
click at [36, 323] on img at bounding box center [36, 341] width 43 height 57
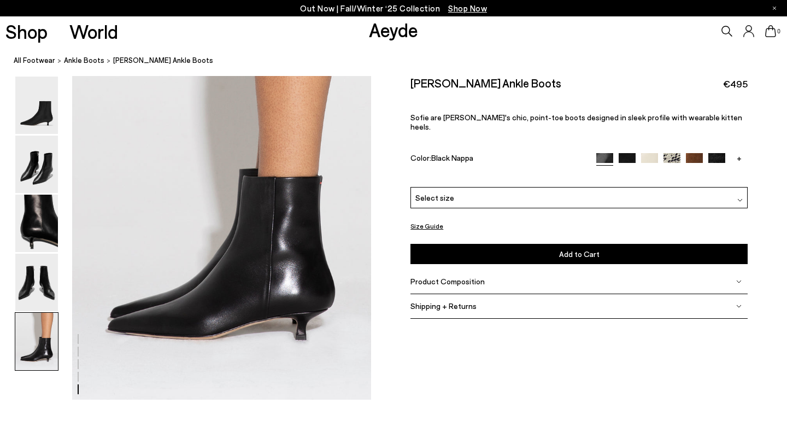
scroll to position [1677, 0]
click at [55, 145] on img at bounding box center [36, 163] width 43 height 57
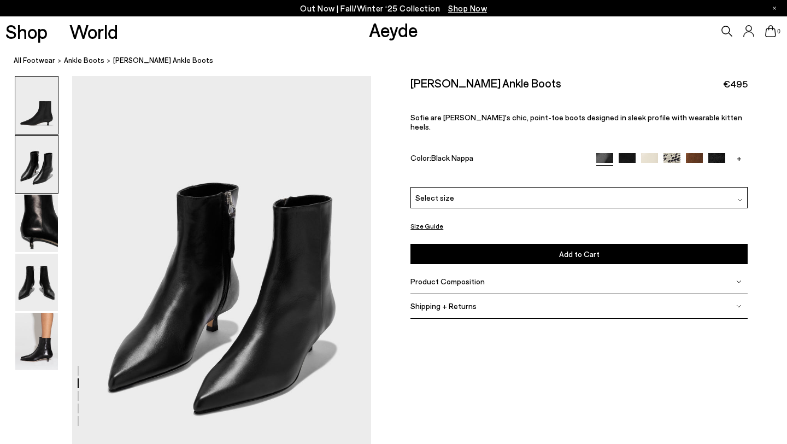
click at [50, 118] on img at bounding box center [36, 104] width 43 height 57
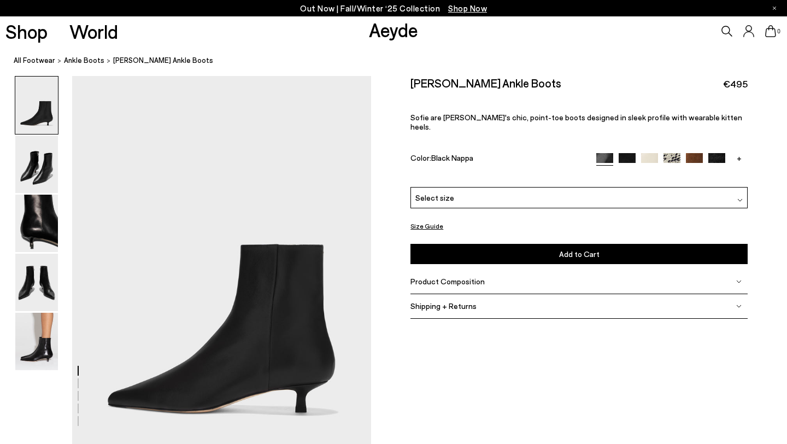
scroll to position [0, 0]
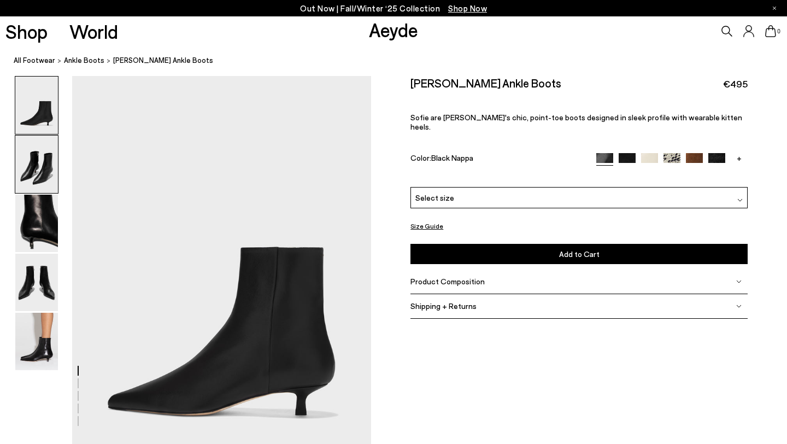
click at [51, 150] on img at bounding box center [36, 163] width 43 height 57
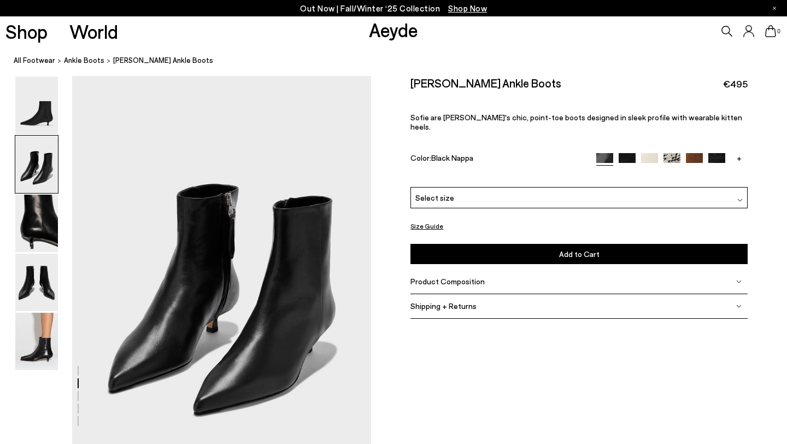
scroll to position [402, 0]
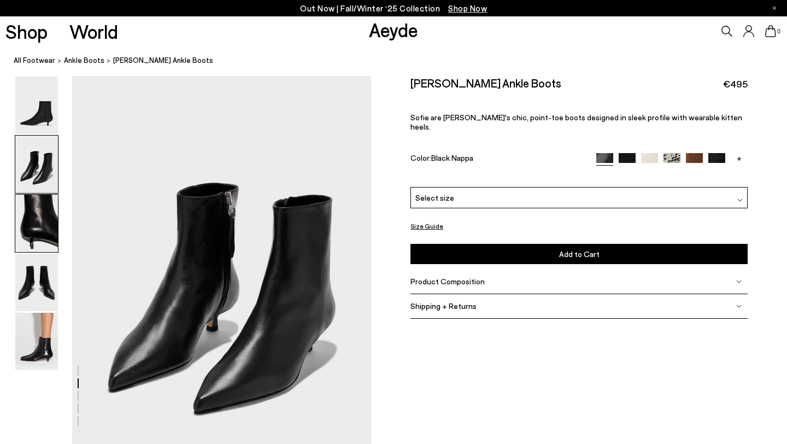
click at [40, 222] on img at bounding box center [36, 222] width 43 height 57
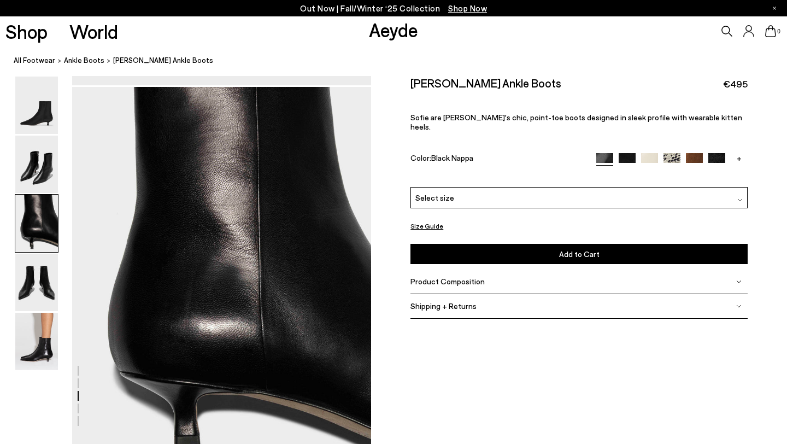
scroll to position [801, 0]
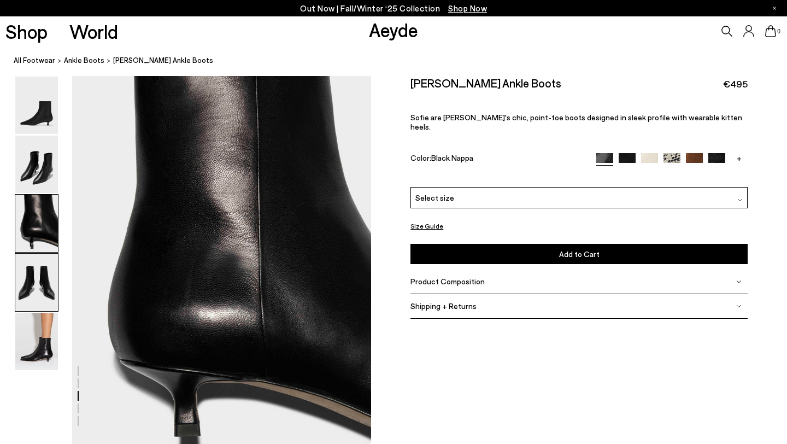
click at [37, 276] on img at bounding box center [36, 282] width 43 height 57
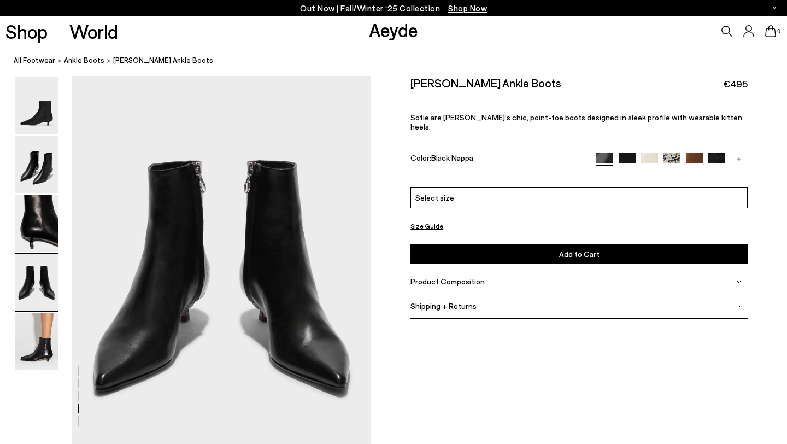
scroll to position [1202, 0]
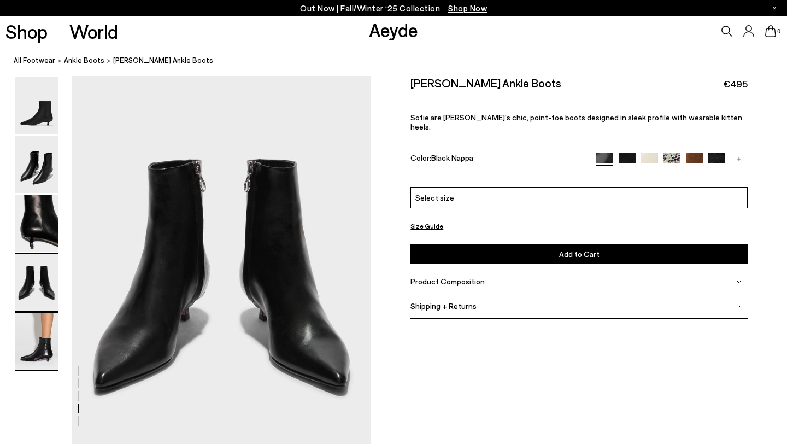
click at [40, 330] on img at bounding box center [36, 341] width 43 height 57
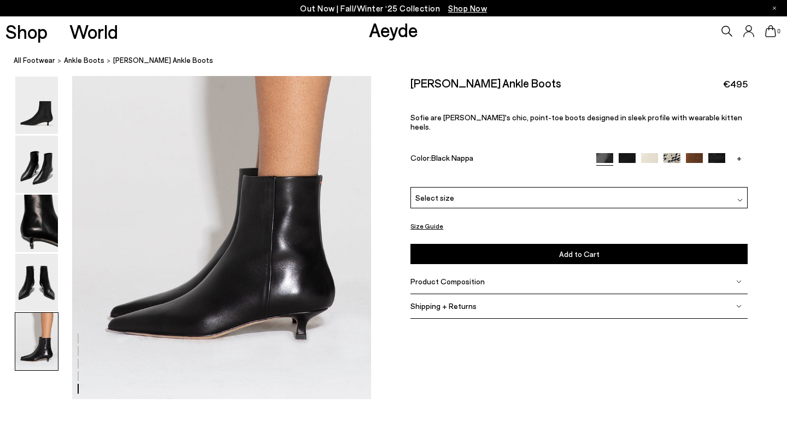
scroll to position [1677, 0]
click at [691, 152] on img at bounding box center [694, 160] width 17 height 17
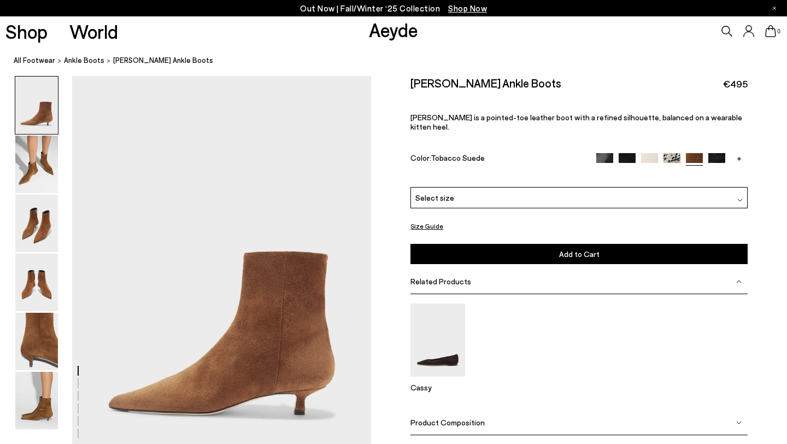
click at [740, 153] on link "+" at bounding box center [738, 158] width 17 height 10
click at [740, 153] on img at bounding box center [738, 161] width 17 height 17
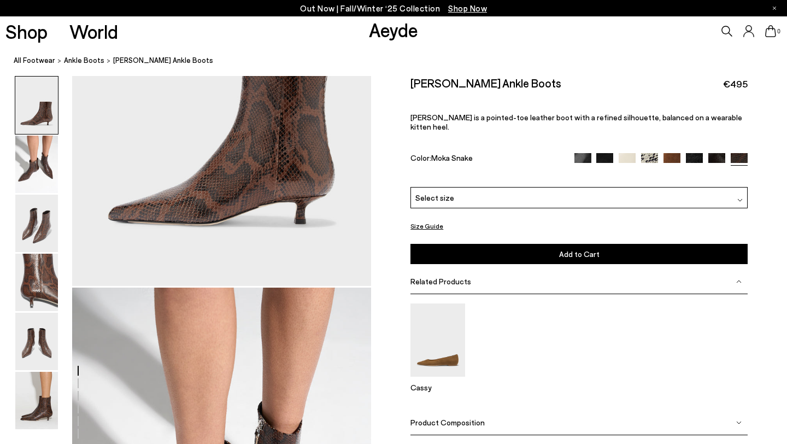
scroll to position [197, 0]
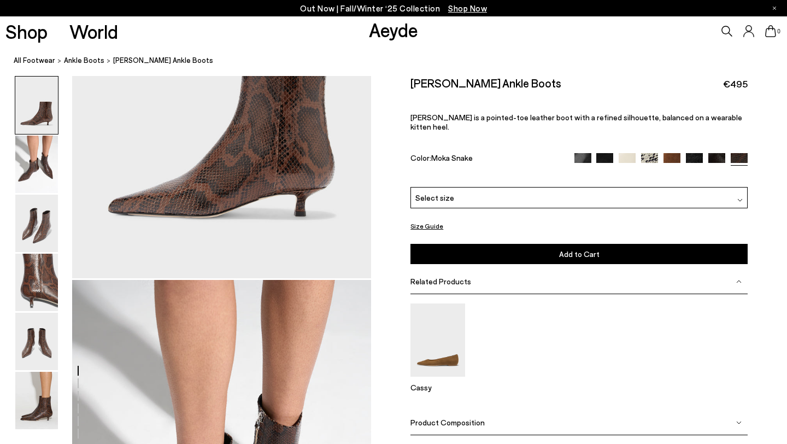
click at [51, 265] on img at bounding box center [36, 282] width 43 height 57
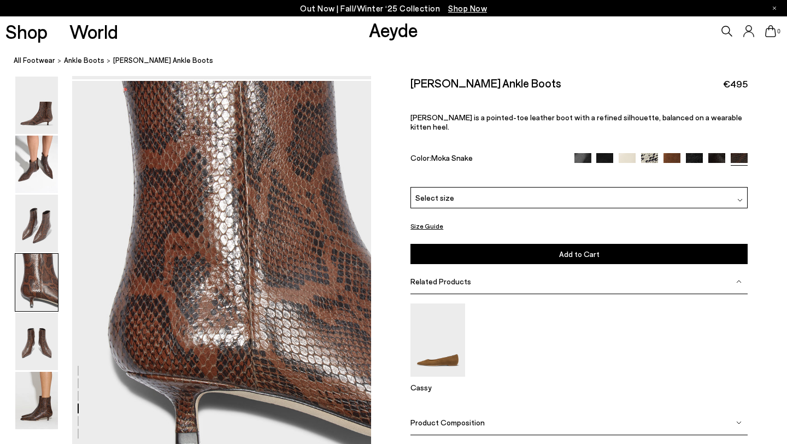
scroll to position [1202, 0]
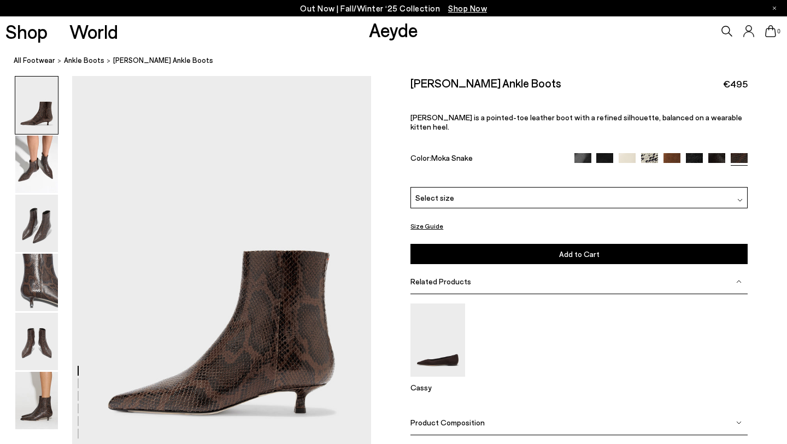
click at [724, 27] on icon at bounding box center [726, 31] width 11 height 11
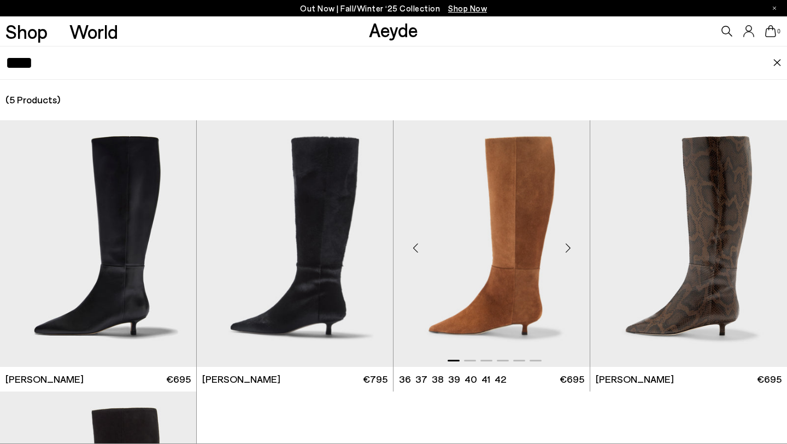
type input "****"
click at [497, 273] on img "1 / 6" at bounding box center [491, 243] width 196 height 246
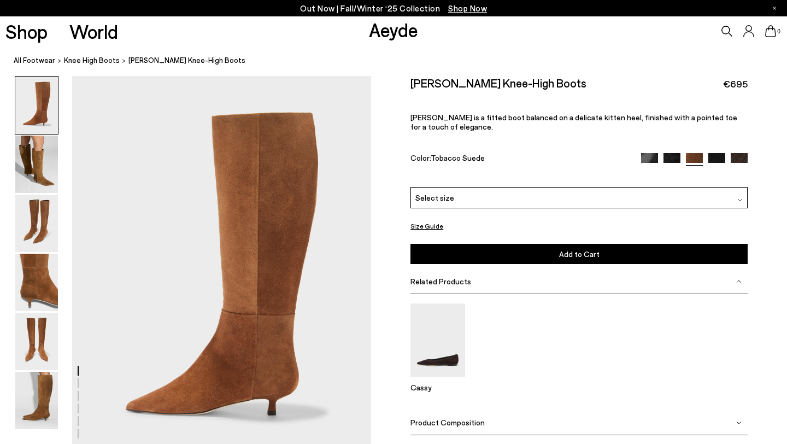
click at [739, 154] on img at bounding box center [738, 161] width 17 height 17
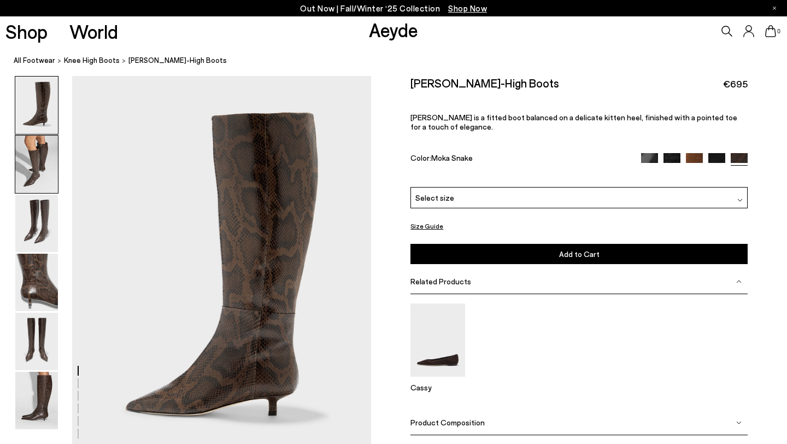
click at [38, 159] on img at bounding box center [36, 163] width 43 height 57
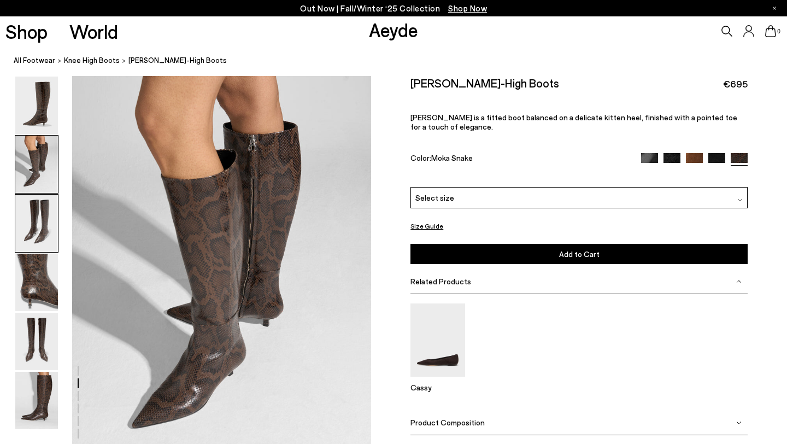
click at [38, 223] on img at bounding box center [36, 222] width 43 height 57
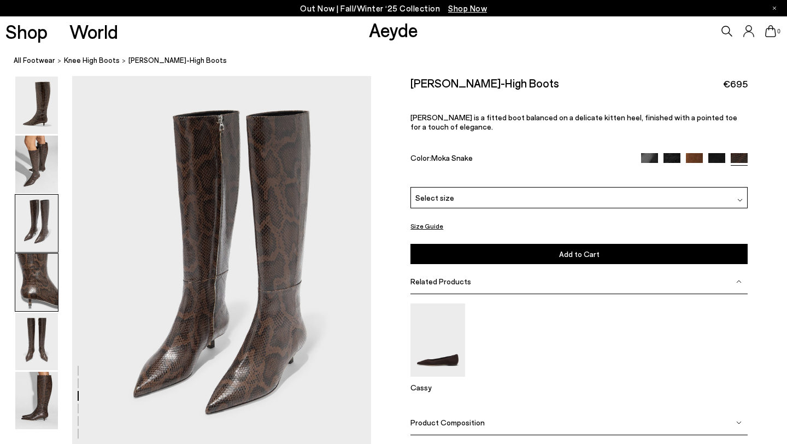
click at [45, 289] on img at bounding box center [36, 282] width 43 height 57
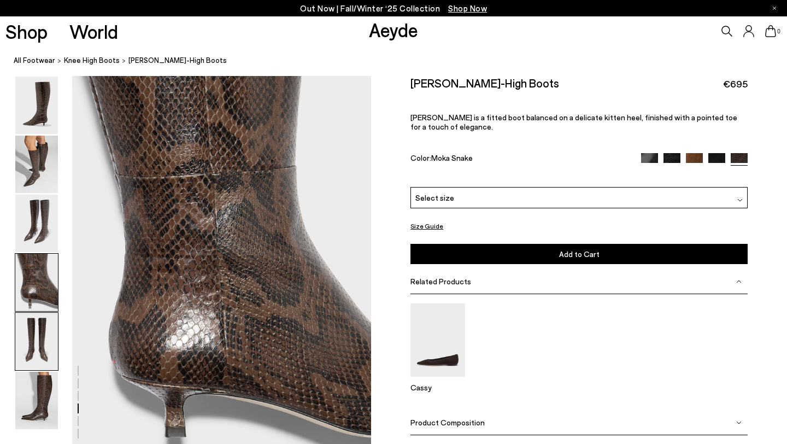
click at [41, 353] on img at bounding box center [36, 341] width 43 height 57
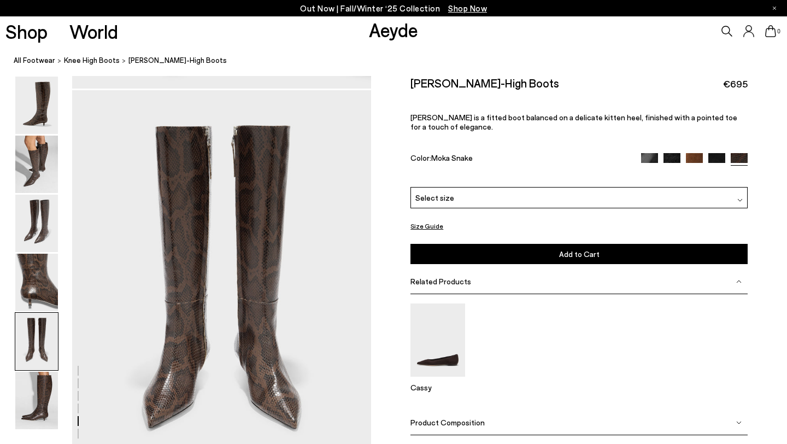
scroll to position [1602, 0]
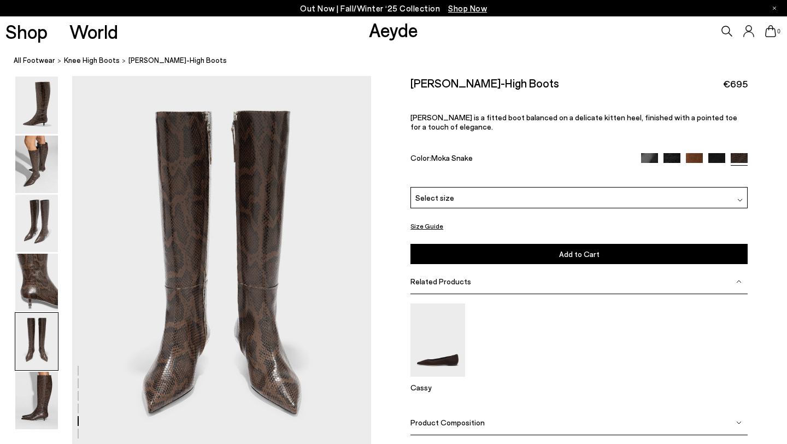
click at [721, 27] on icon at bounding box center [726, 31] width 11 height 11
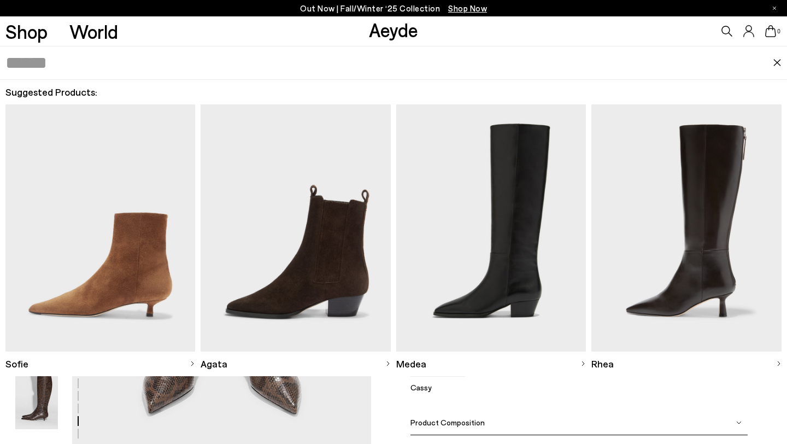
click at [84, 217] on img at bounding box center [100, 227] width 190 height 246
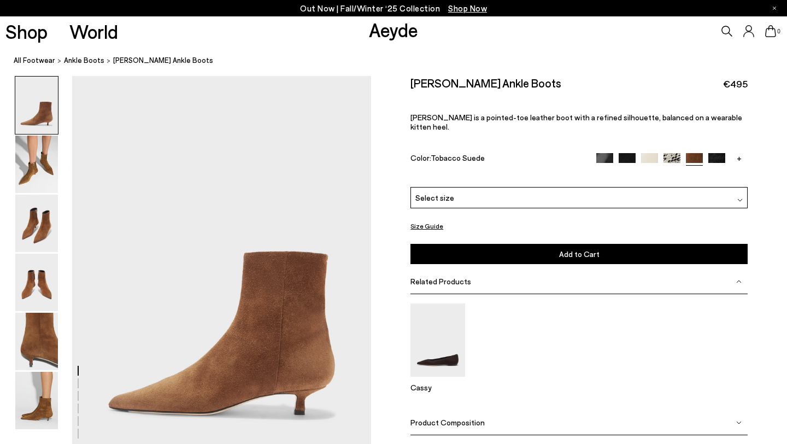
click at [748, 116] on div "Size Guide Shoes Belt Our shoes come in European sizing. The easiest way to mea…" at bounding box center [579, 274] width 416 height 397
click at [683, 31] on div "0" at bounding box center [655, 31] width 262 height 30
click at [696, 51] on nav "All Footwear ankle boots Sofie Suede Ankle Boots" at bounding box center [400, 61] width 773 height 30
click at [632, 153] on img at bounding box center [626, 161] width 17 height 17
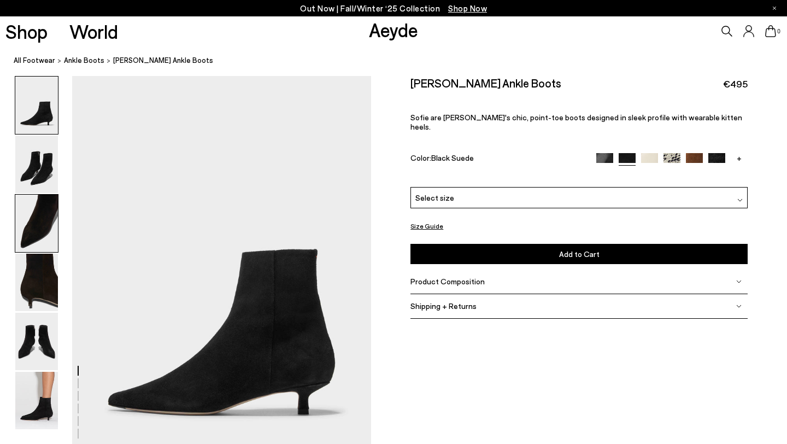
click at [44, 202] on img at bounding box center [36, 222] width 43 height 57
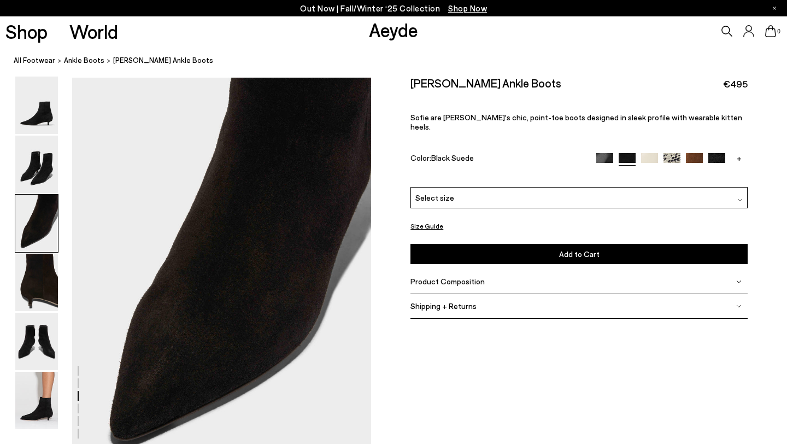
scroll to position [801, 0]
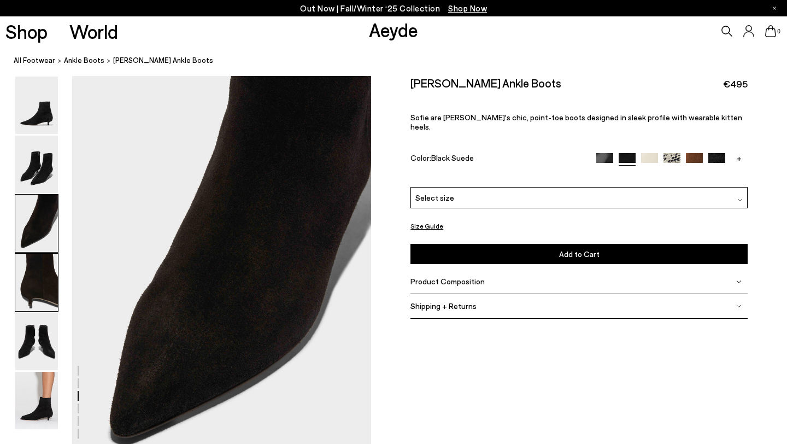
click at [41, 279] on img at bounding box center [36, 282] width 43 height 57
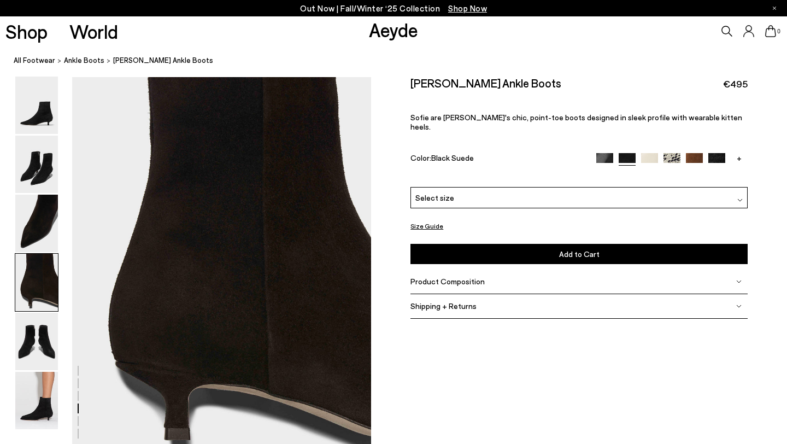
scroll to position [1202, 0]
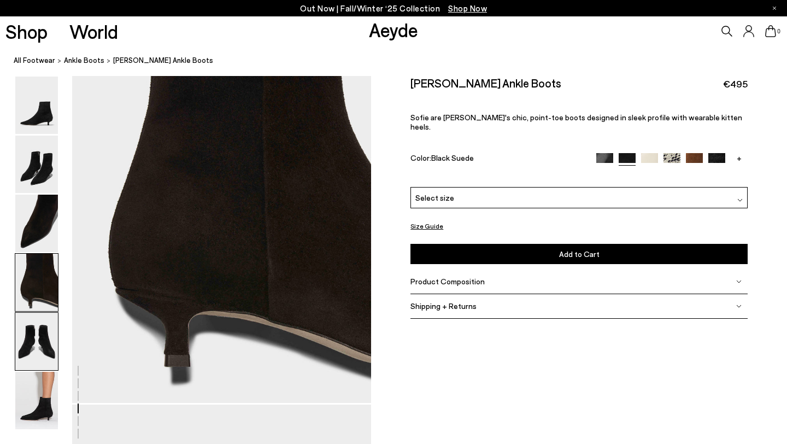
click at [45, 352] on img at bounding box center [36, 341] width 43 height 57
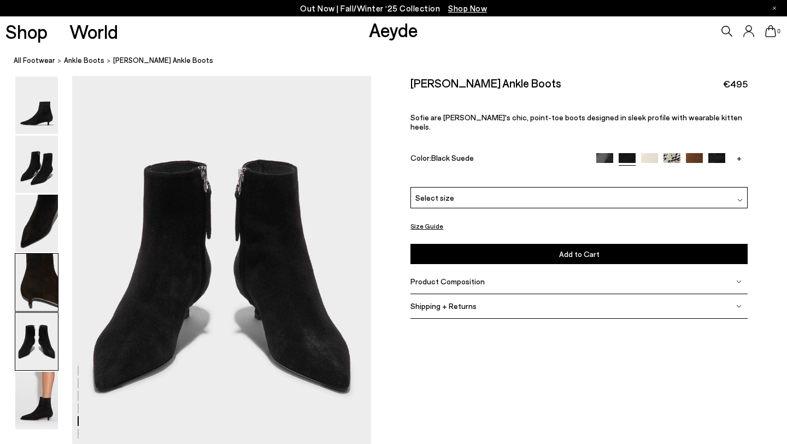
click at [47, 285] on img at bounding box center [36, 282] width 43 height 57
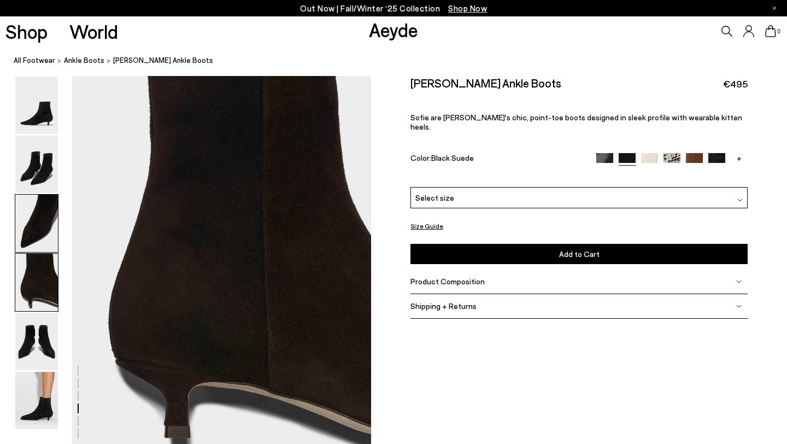
click at [49, 234] on img at bounding box center [36, 222] width 43 height 57
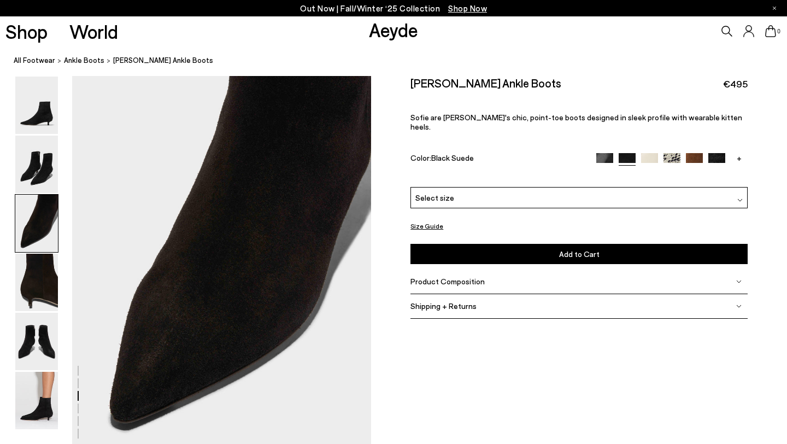
scroll to position [801, 0]
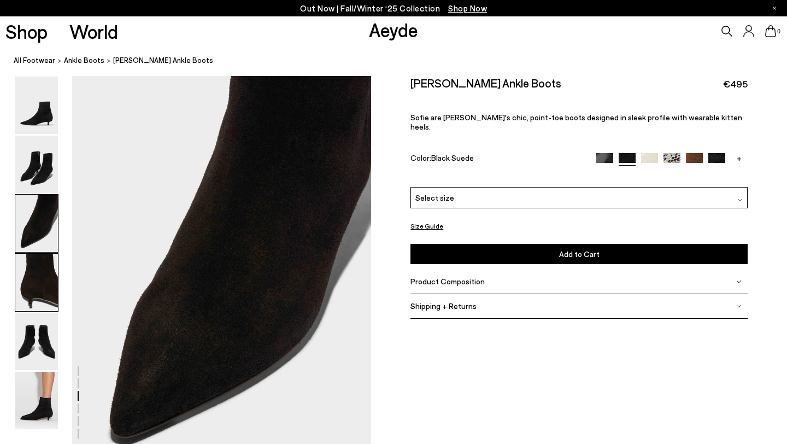
click at [46, 283] on img at bounding box center [36, 282] width 43 height 57
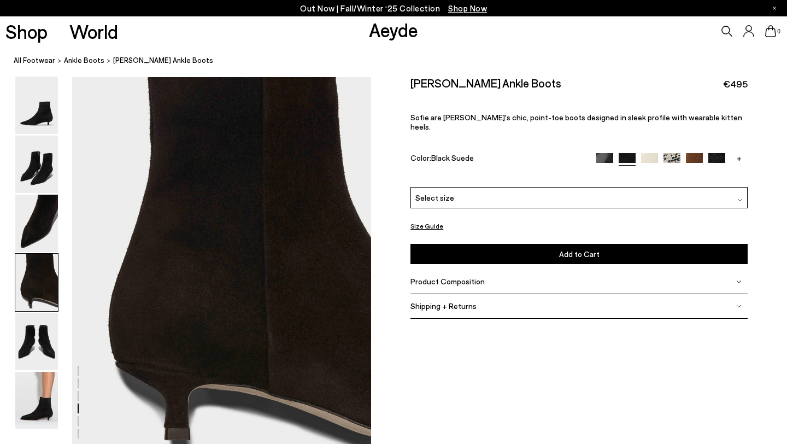
scroll to position [1202, 0]
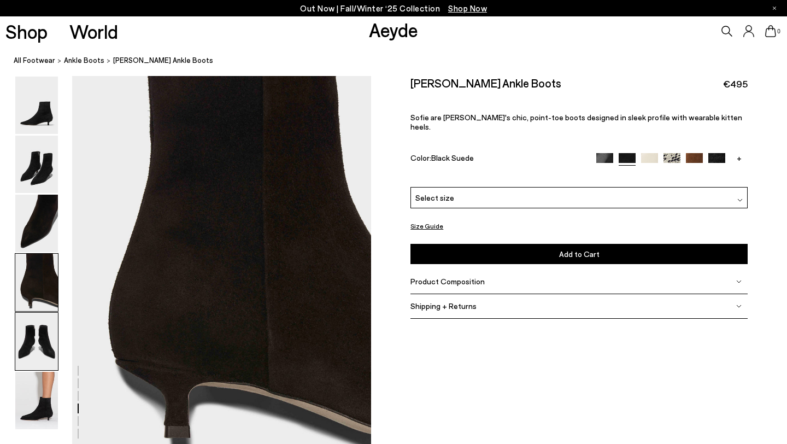
click at [44, 358] on img at bounding box center [36, 341] width 43 height 57
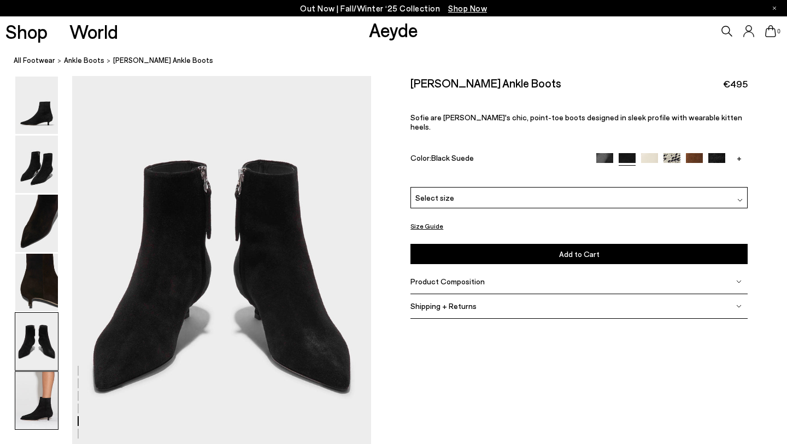
click at [43, 402] on img at bounding box center [36, 400] width 43 height 57
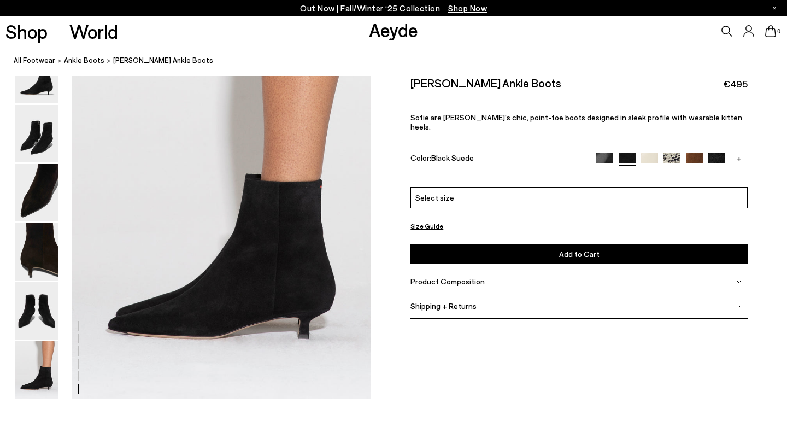
click at [52, 264] on img at bounding box center [36, 251] width 43 height 57
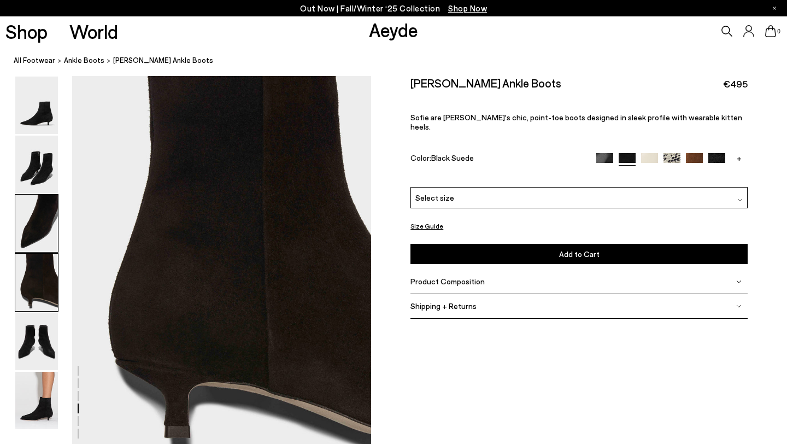
click at [54, 213] on img at bounding box center [36, 222] width 43 height 57
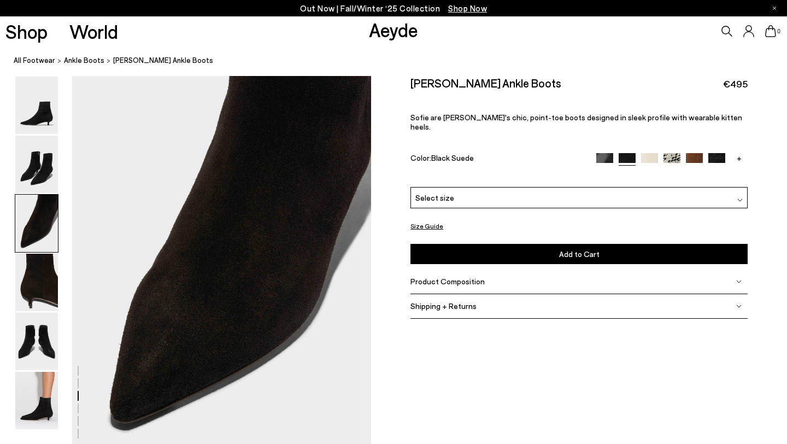
scroll to position [801, 0]
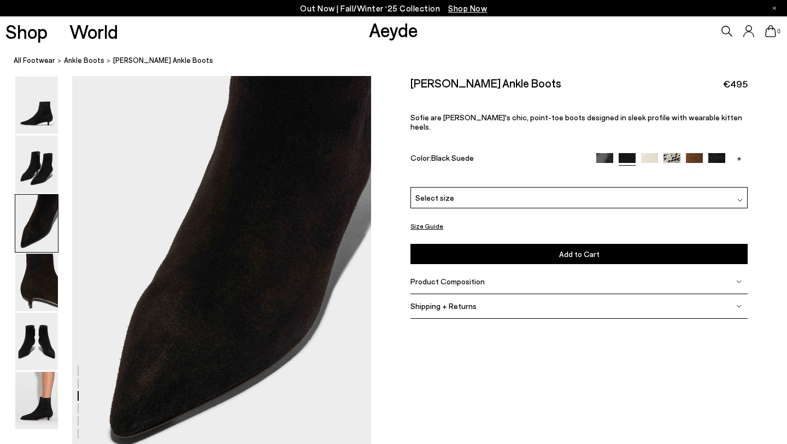
drag, startPoint x: 196, startPoint y: 341, endPoint x: 598, endPoint y: 252, distance: 412.4
click at [591, 49] on nav "All Footwear ankle boots Sofie Suede Ankle Boots" at bounding box center [400, 61] width 773 height 30
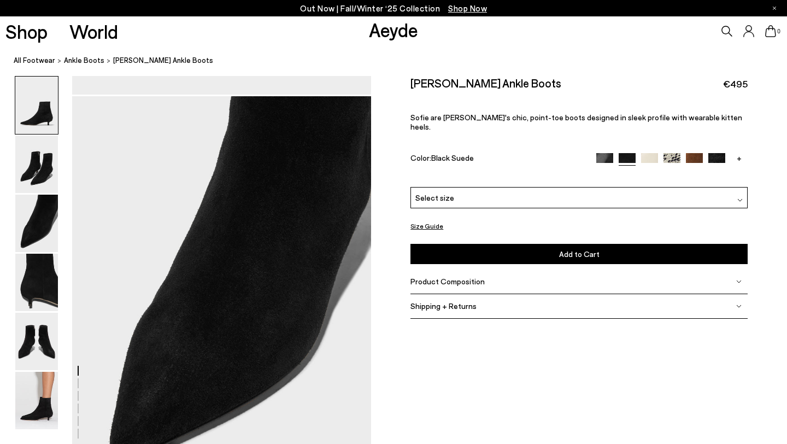
scroll to position [801, 0]
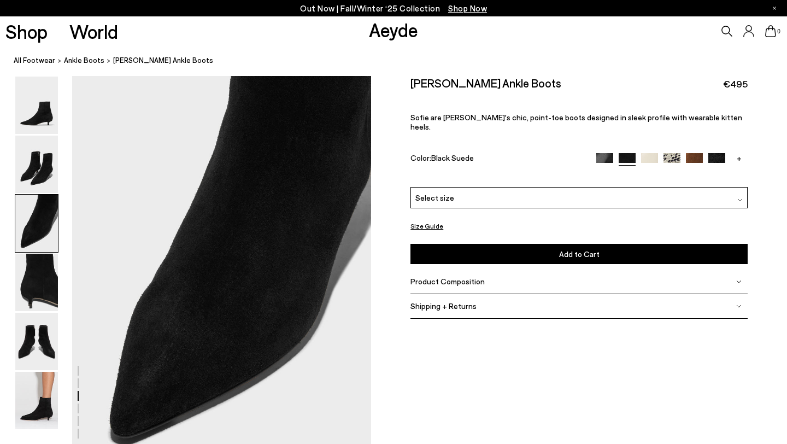
click at [690, 152] on img at bounding box center [694, 160] width 17 height 17
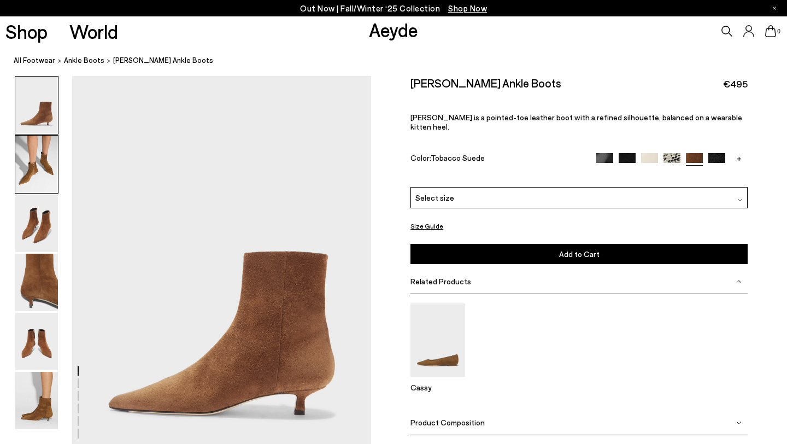
click at [41, 185] on img at bounding box center [36, 163] width 43 height 57
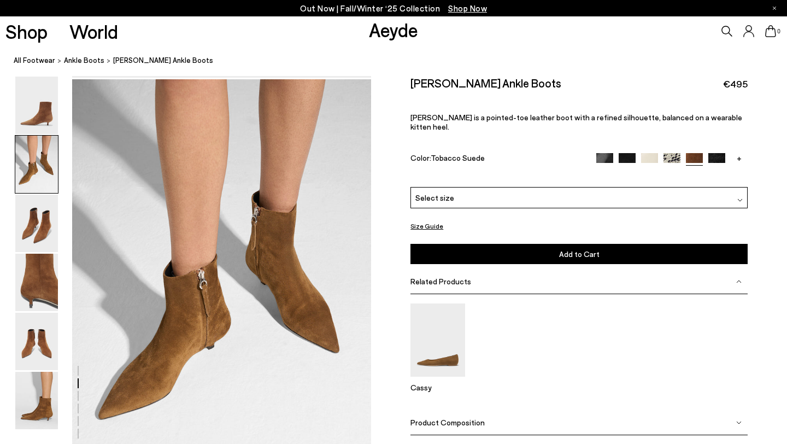
scroll to position [402, 0]
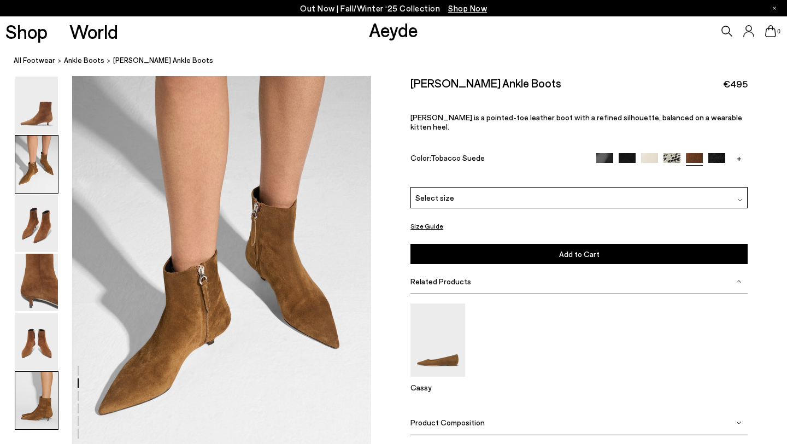
click at [49, 390] on img at bounding box center [36, 400] width 43 height 57
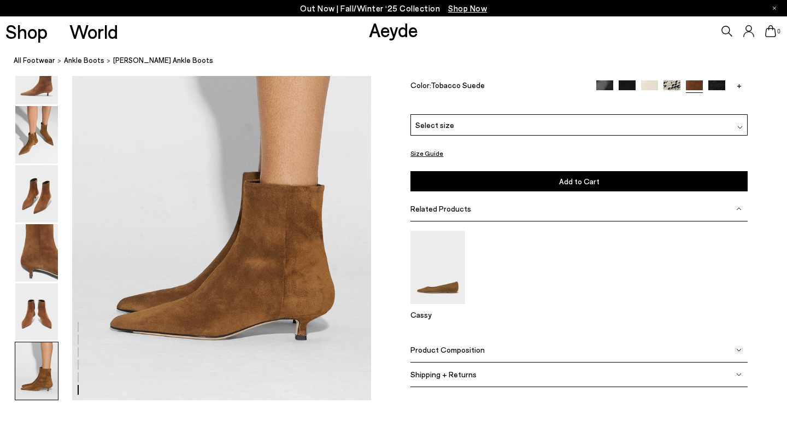
scroll to position [2077, 0]
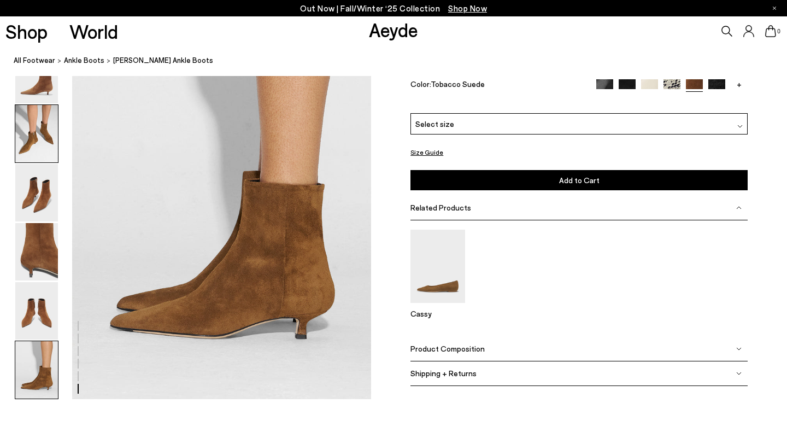
click at [33, 142] on img at bounding box center [36, 133] width 43 height 57
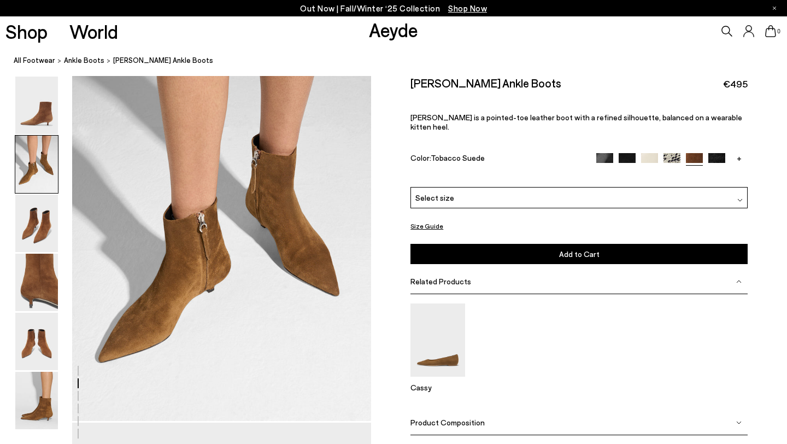
scroll to position [453, 0]
click at [670, 57] on ol "All Footwear ankle boots Sofie Suede Ankle Boots" at bounding box center [400, 60] width 773 height 11
click at [722, 34] on icon at bounding box center [726, 31] width 11 height 11
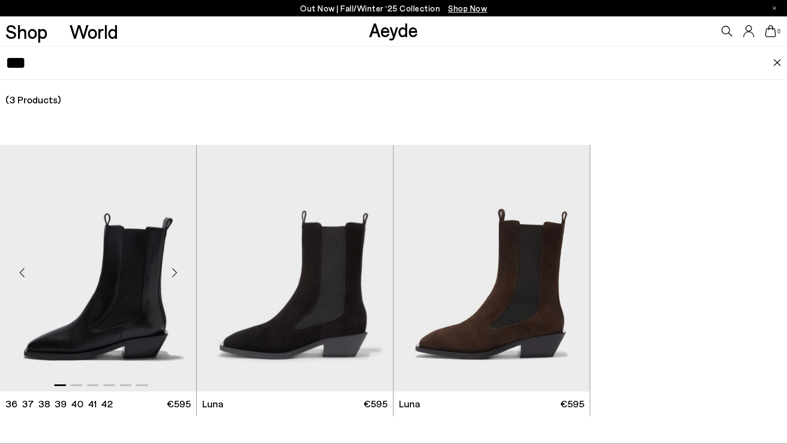
type input "***"
click at [112, 295] on img "1 / 6" at bounding box center [98, 268] width 196 height 246
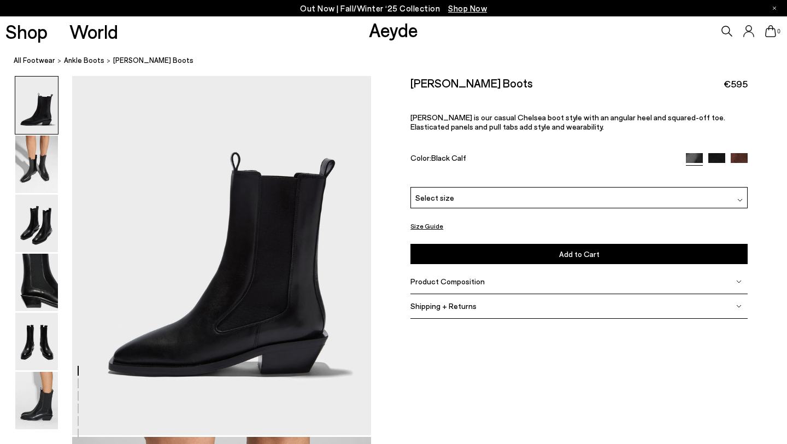
scroll to position [48, 0]
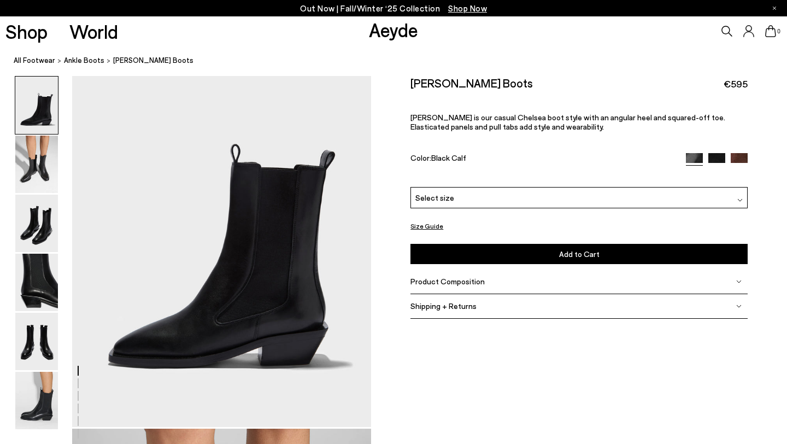
click at [716, 159] on img at bounding box center [716, 160] width 17 height 17
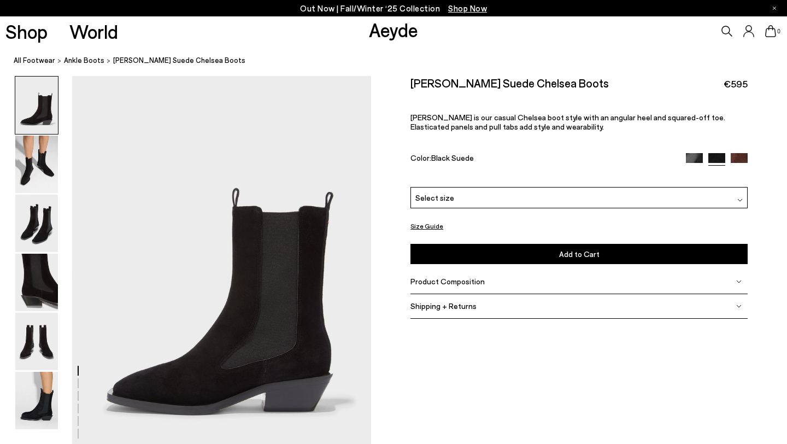
scroll to position [5, 0]
